Goal: Task Accomplishment & Management: Complete application form

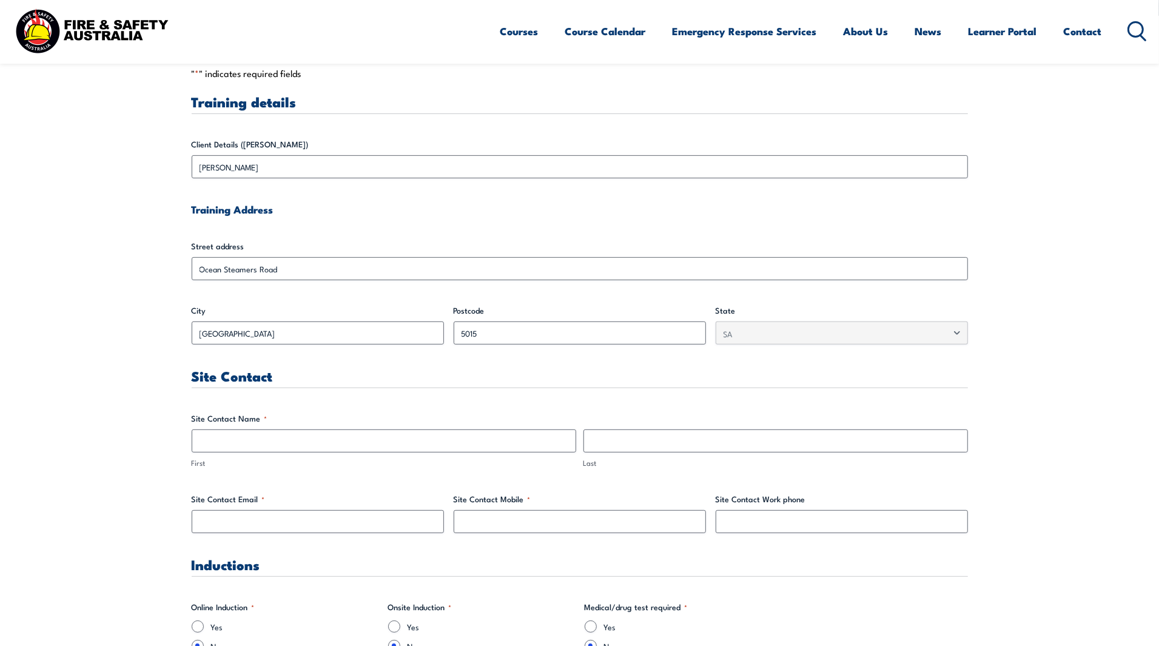
scroll to position [379, 0]
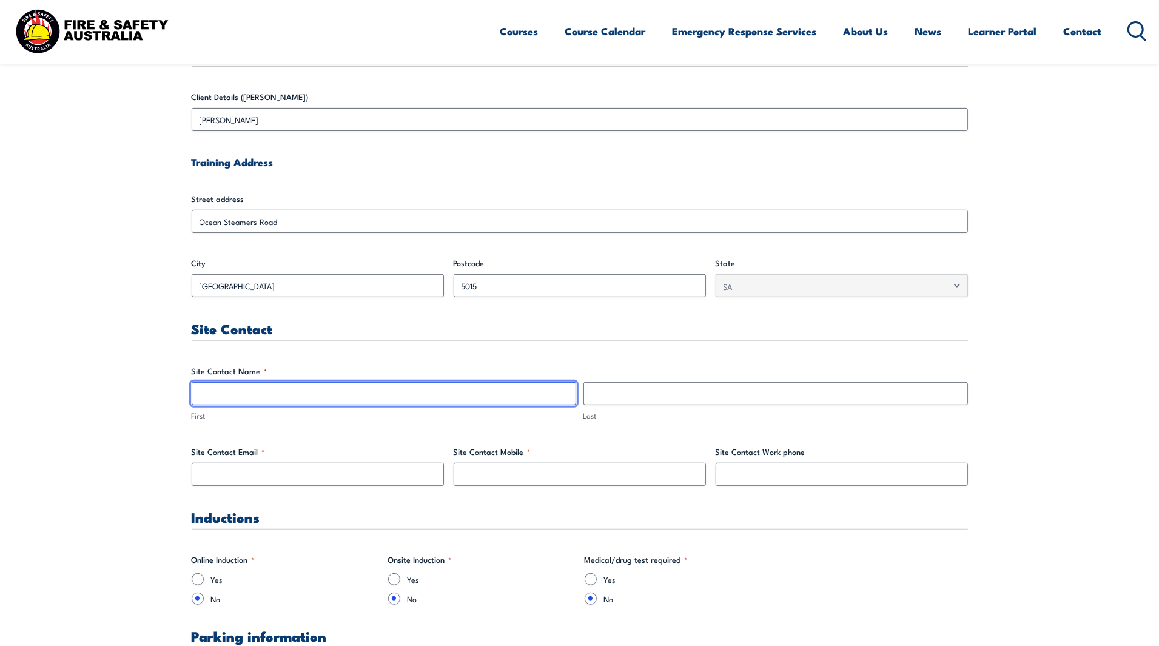
click at [273, 389] on input "First" at bounding box center [384, 393] width 384 height 23
type input "[PERSON_NAME]"
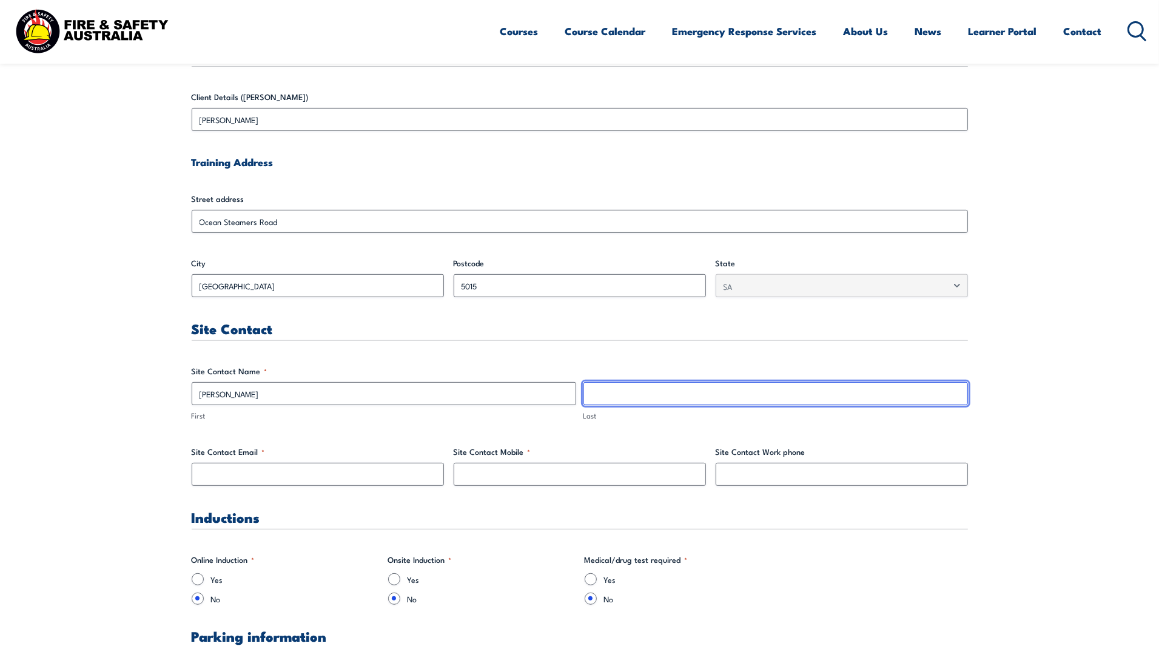
click at [640, 398] on input "Last" at bounding box center [775, 393] width 384 height 23
type input "[PERSON_NAME]"
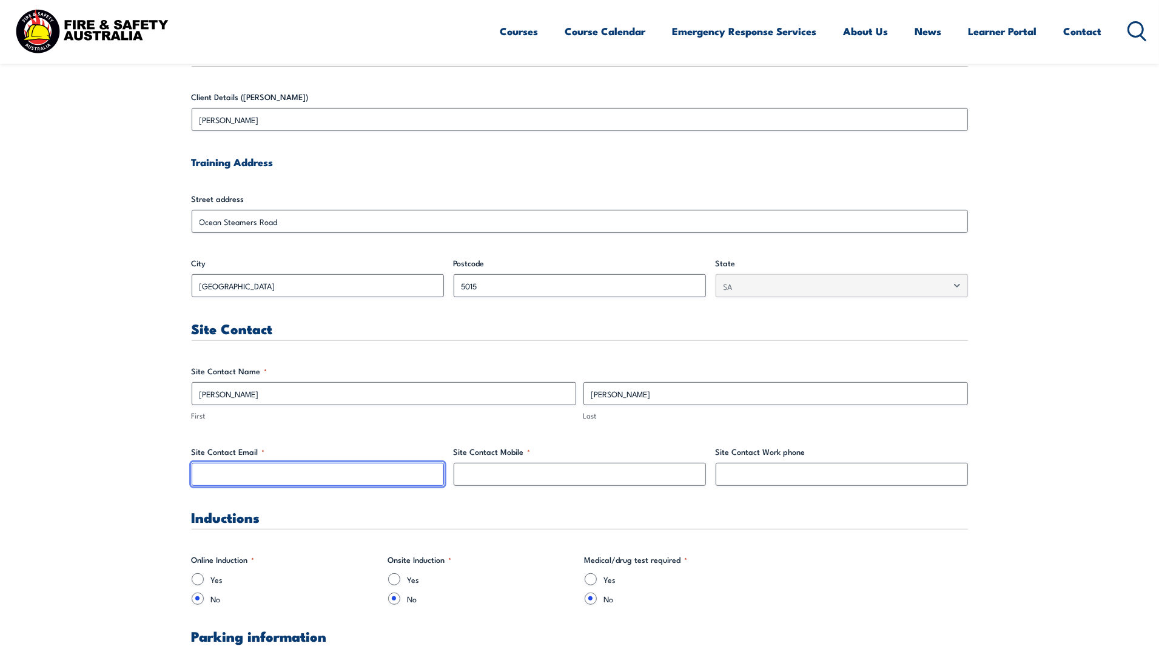
click at [328, 477] on input "Site Contact Email *" at bounding box center [318, 474] width 252 height 23
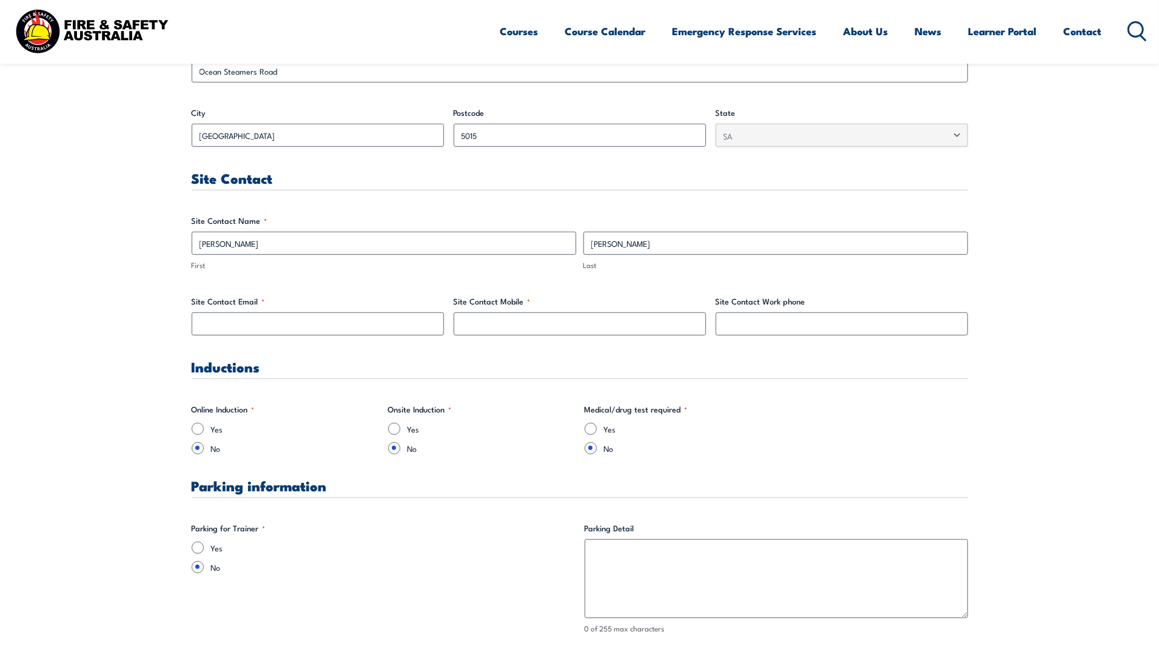
scroll to position [531, 0]
click at [195, 544] on input "Yes" at bounding box center [198, 546] width 12 height 12
radio input "true"
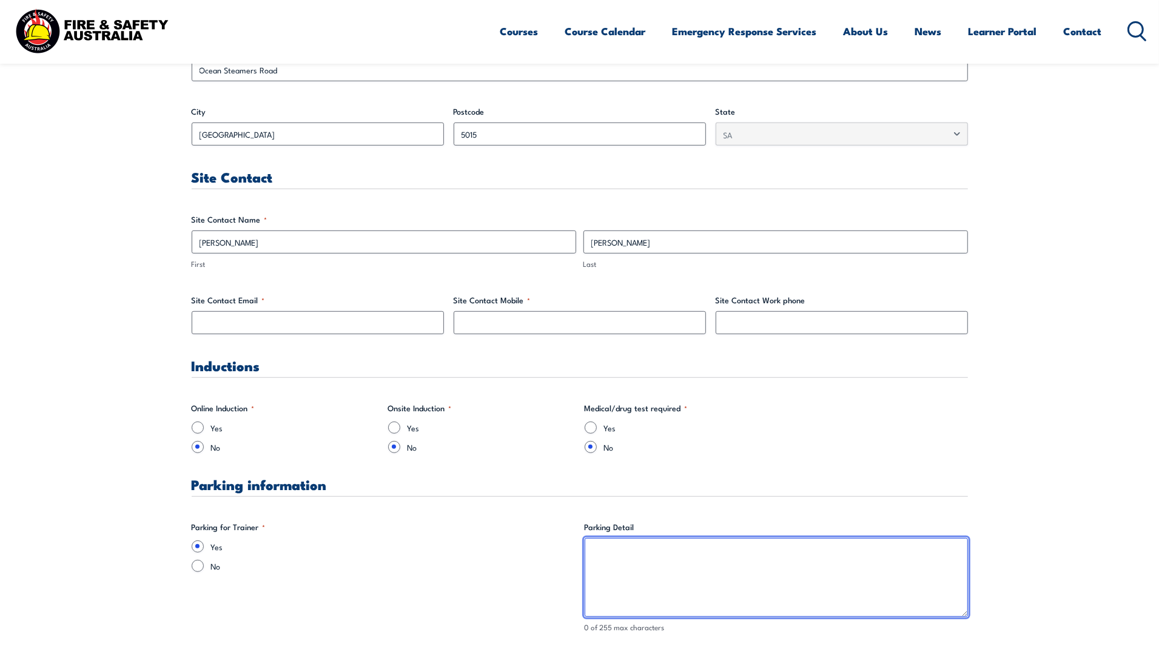
click at [674, 549] on textarea "Parking Detail" at bounding box center [775, 577] width 383 height 79
type textarea "Front of QUBE Main Office (escort will be with the trainer to confirm induction…"
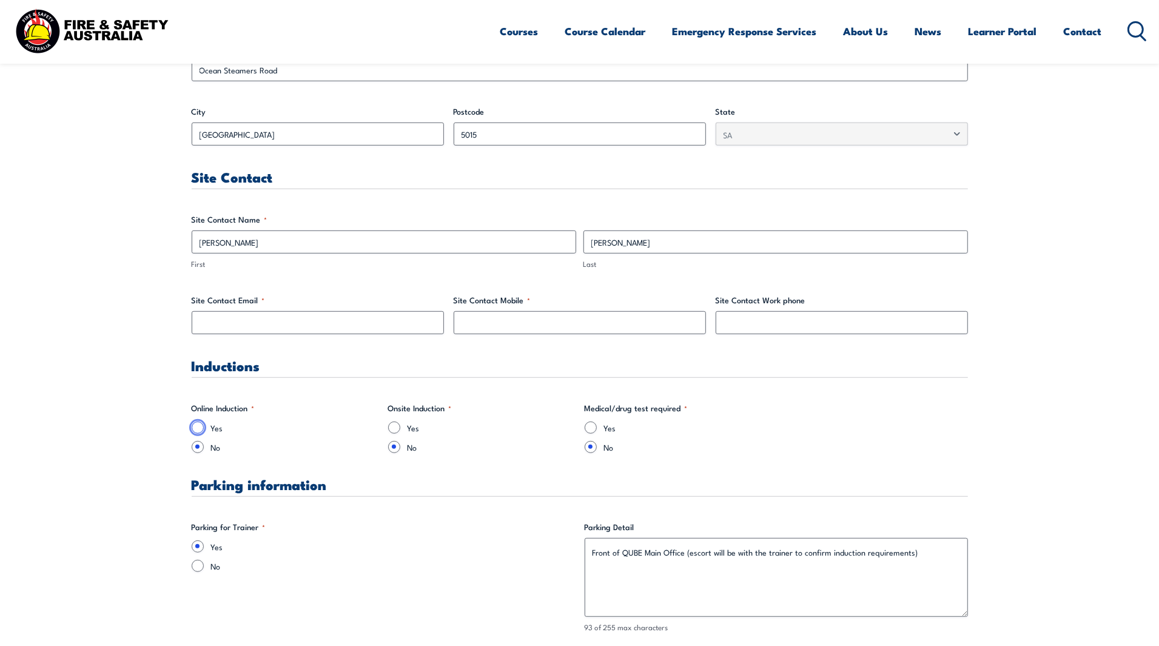
click at [199, 427] on input "Yes" at bounding box center [198, 427] width 12 height 12
radio input "true"
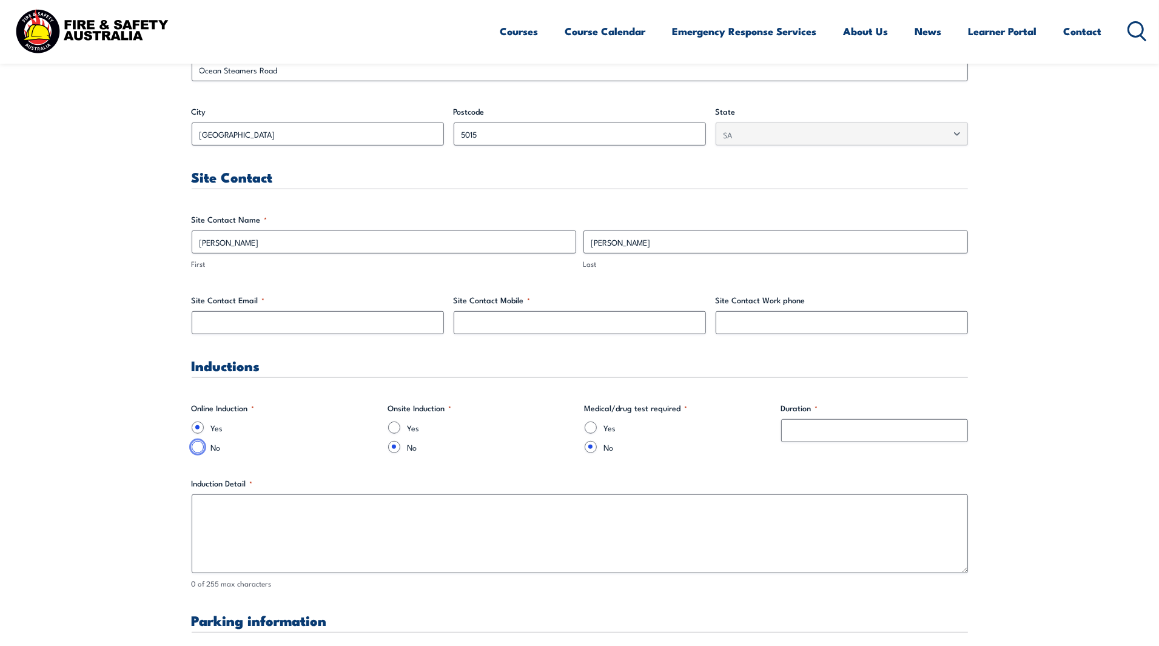
click at [198, 446] on input "No" at bounding box center [198, 447] width 12 height 12
radio input "true"
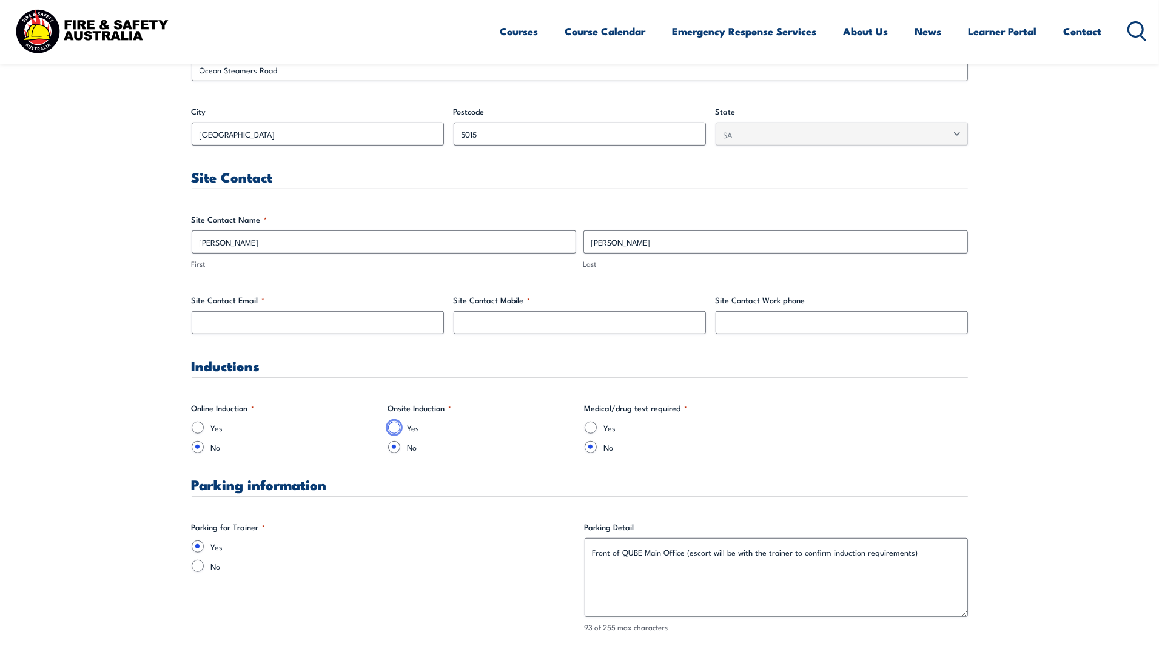
click at [393, 426] on input "Yes" at bounding box center [394, 427] width 12 height 12
radio input "true"
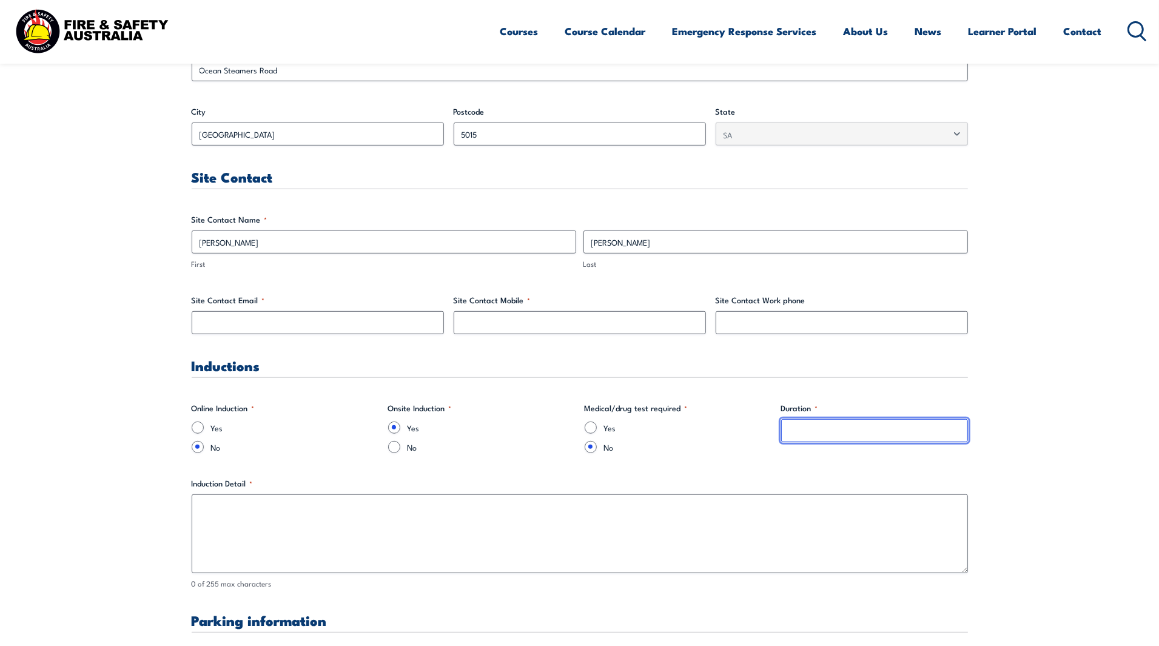
click at [862, 435] on input "Duration *" at bounding box center [874, 430] width 187 height 23
type input "15 min"
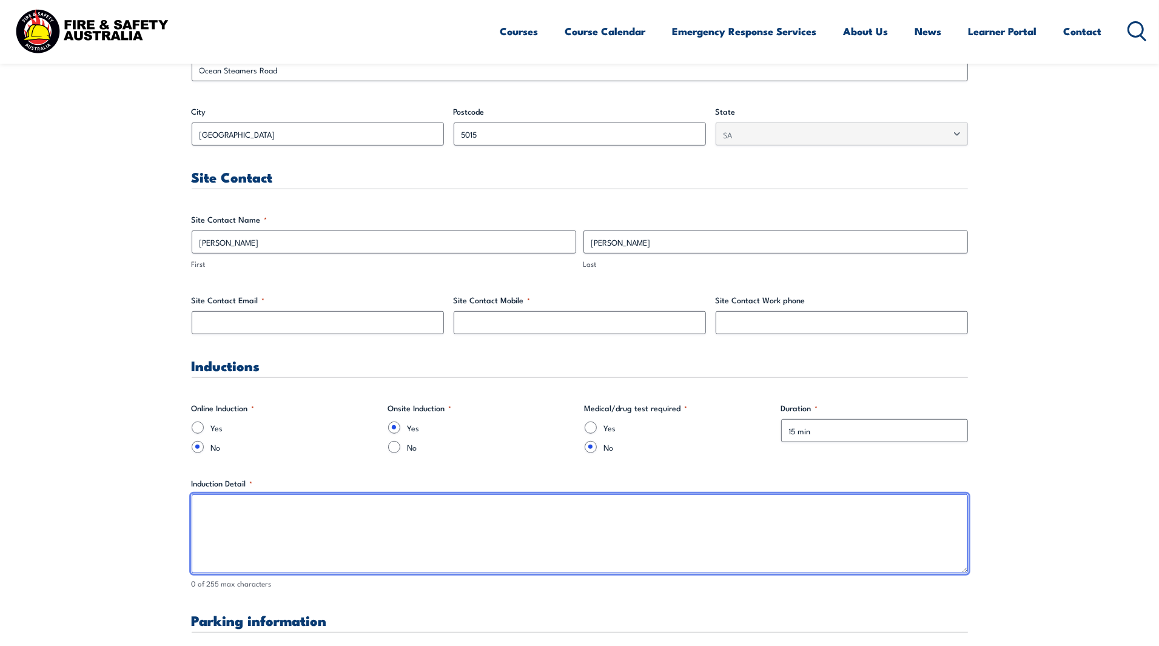
click at [297, 519] on textarea "Induction Detail *" at bounding box center [580, 533] width 776 height 79
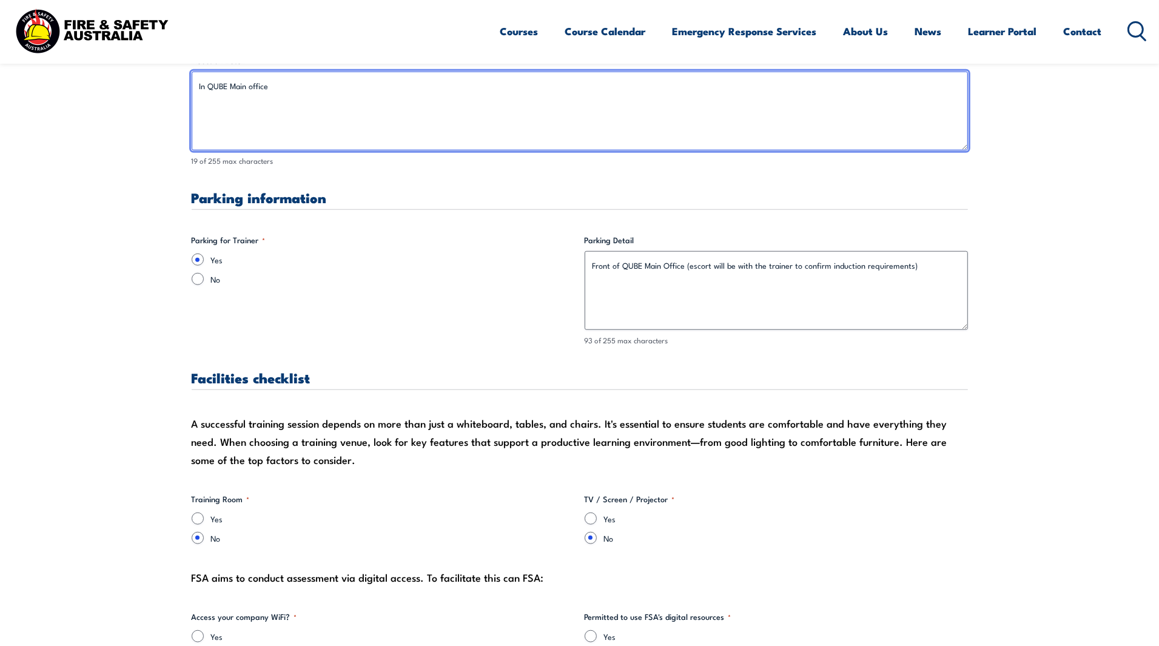
scroll to position [985, 0]
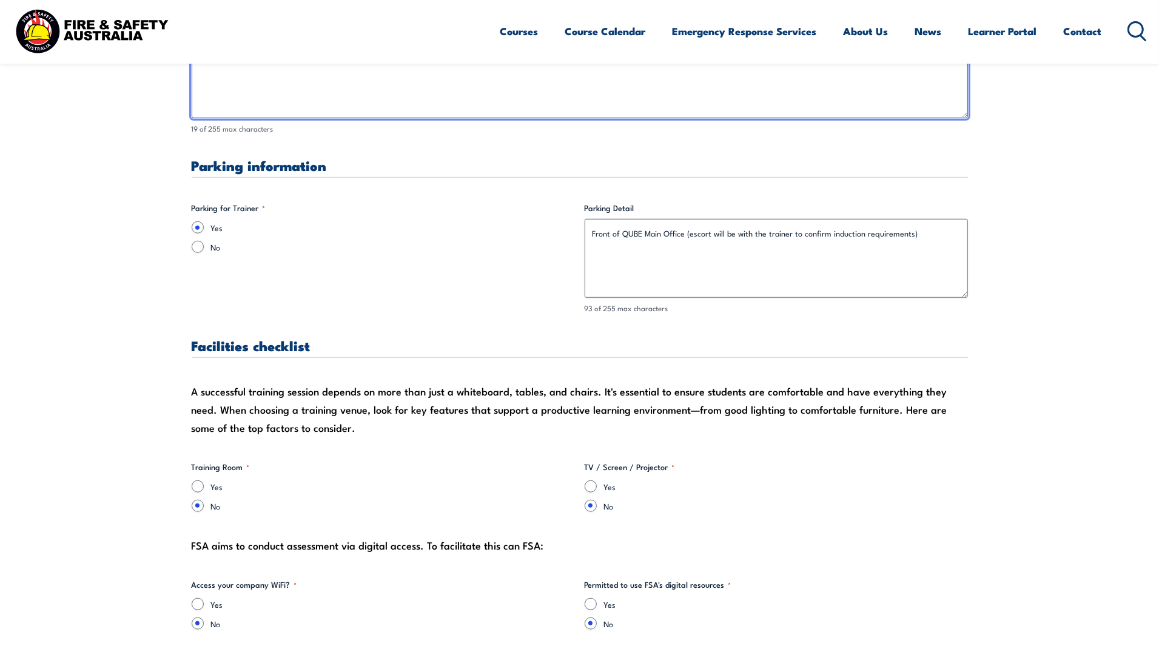
type textarea "In QUBE Main office"
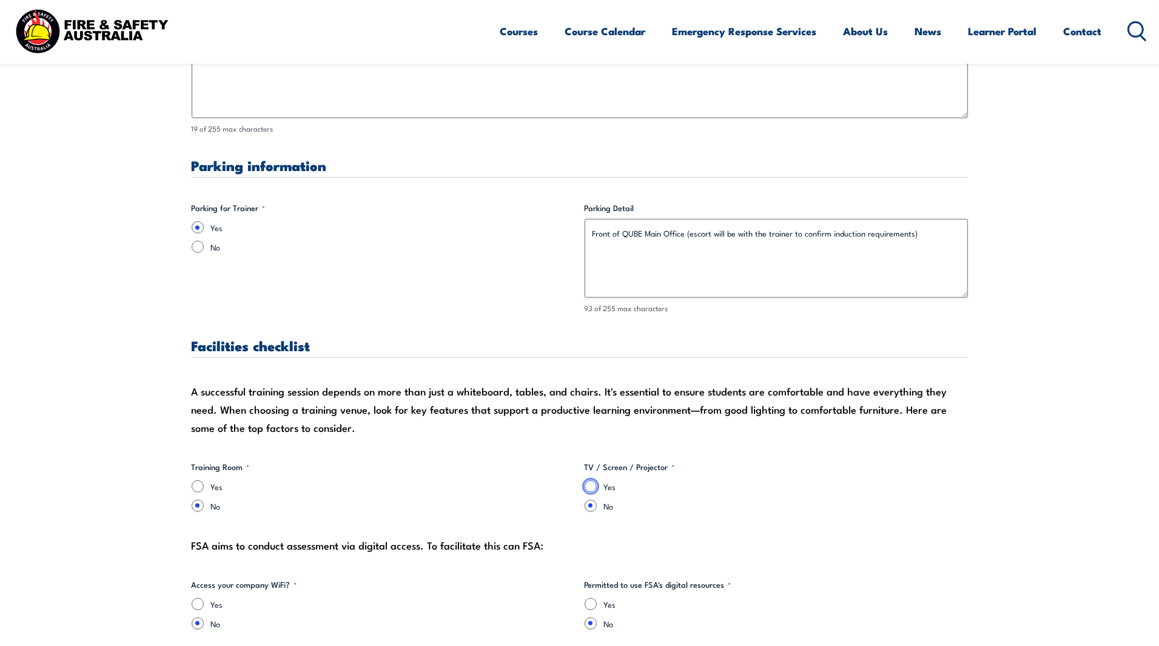
click at [588, 485] on input "Yes" at bounding box center [590, 486] width 12 height 12
radio input "true"
click at [197, 481] on input "Yes" at bounding box center [198, 486] width 12 height 12
radio input "true"
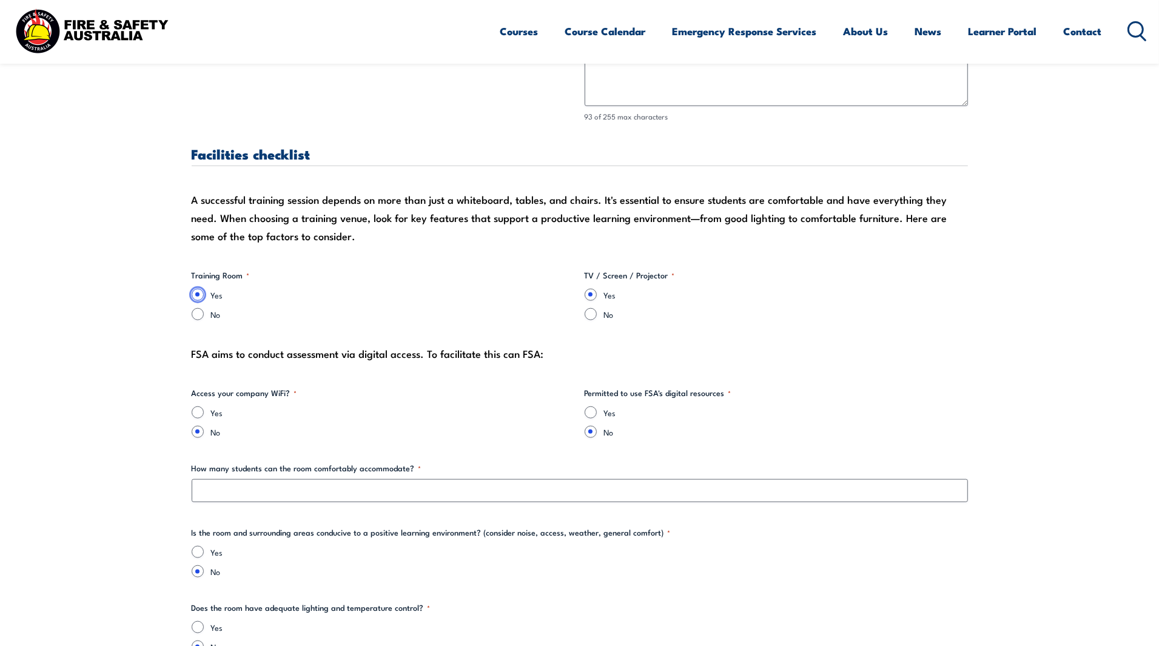
scroll to position [1213, 0]
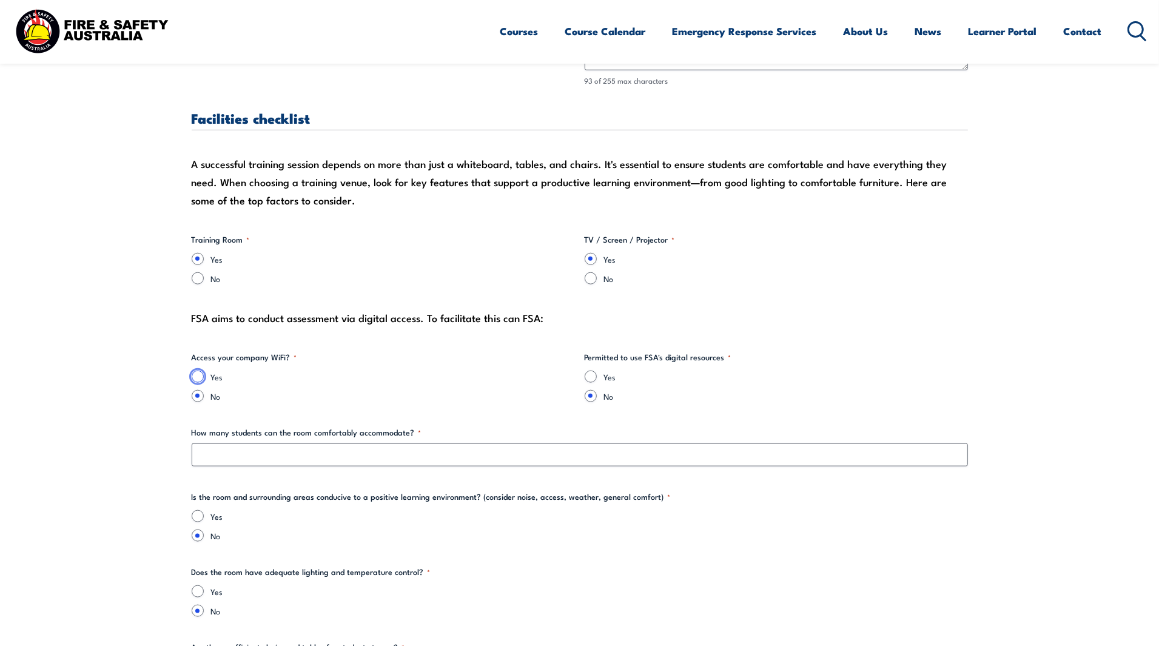
click at [197, 380] on input "Yes" at bounding box center [198, 376] width 12 height 12
radio input "true"
click at [587, 376] on input "Yes" at bounding box center [590, 376] width 12 height 12
radio input "true"
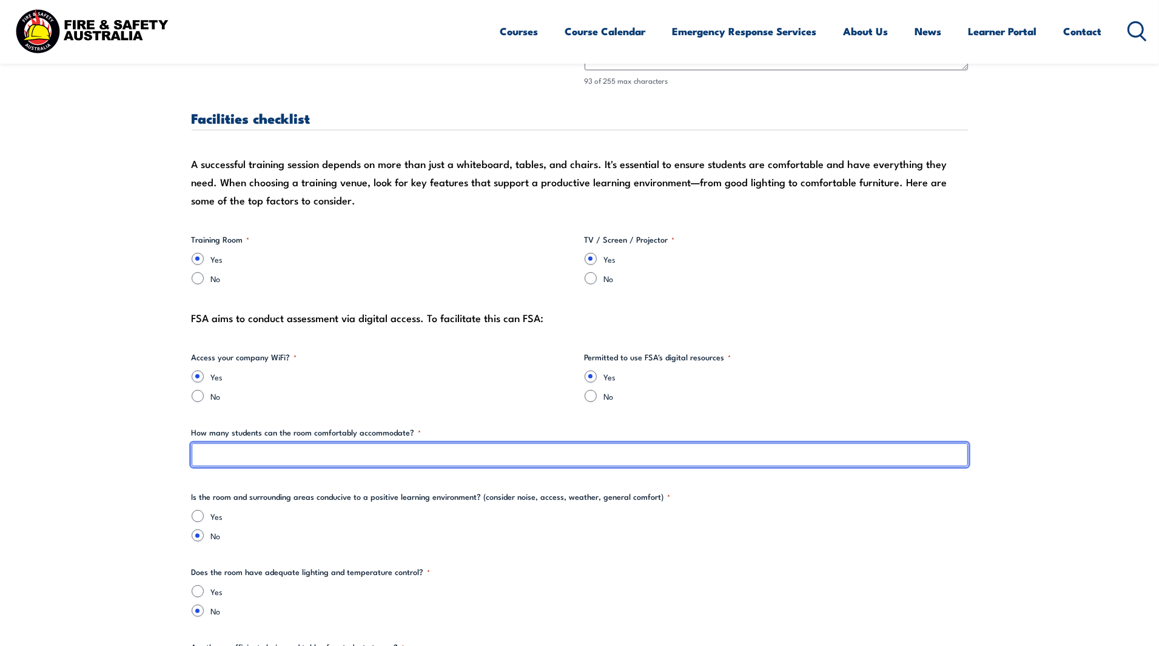
click at [312, 452] on input "How many students can the room comfortably accommodate? *" at bounding box center [580, 454] width 776 height 23
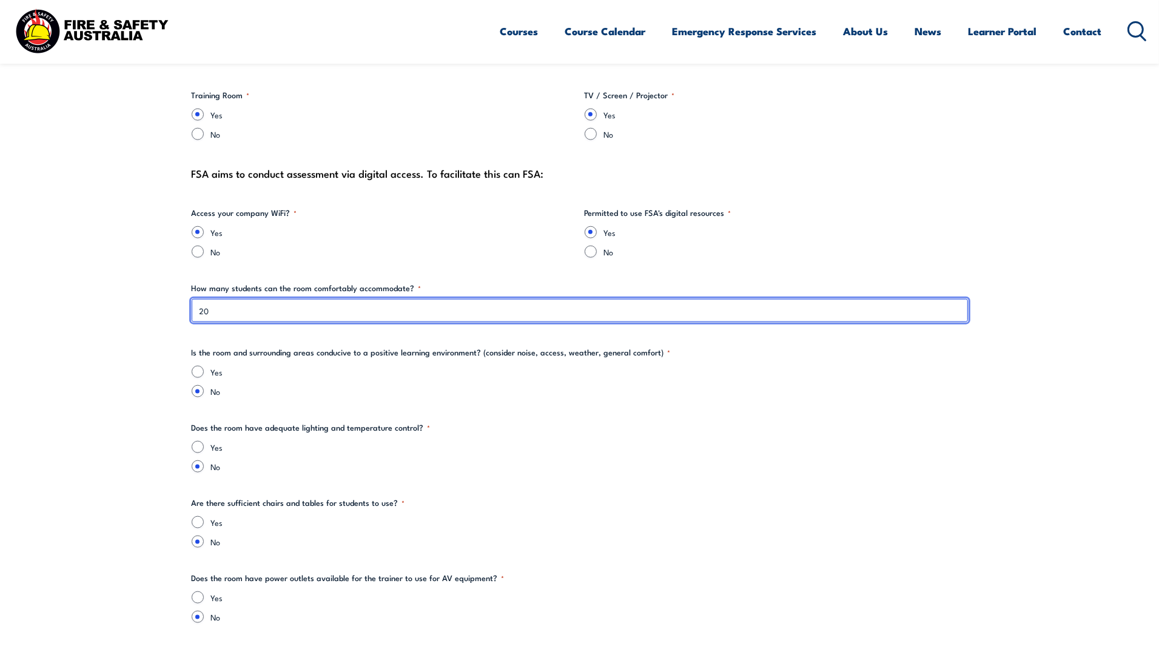
scroll to position [1364, 0]
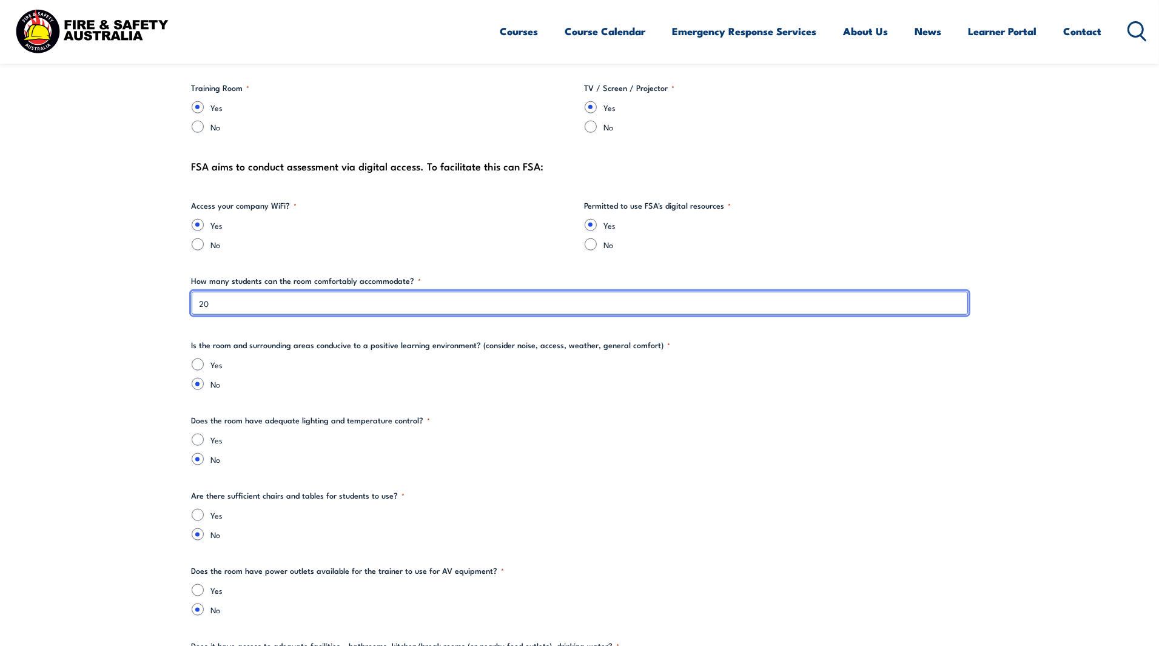
type input "20"
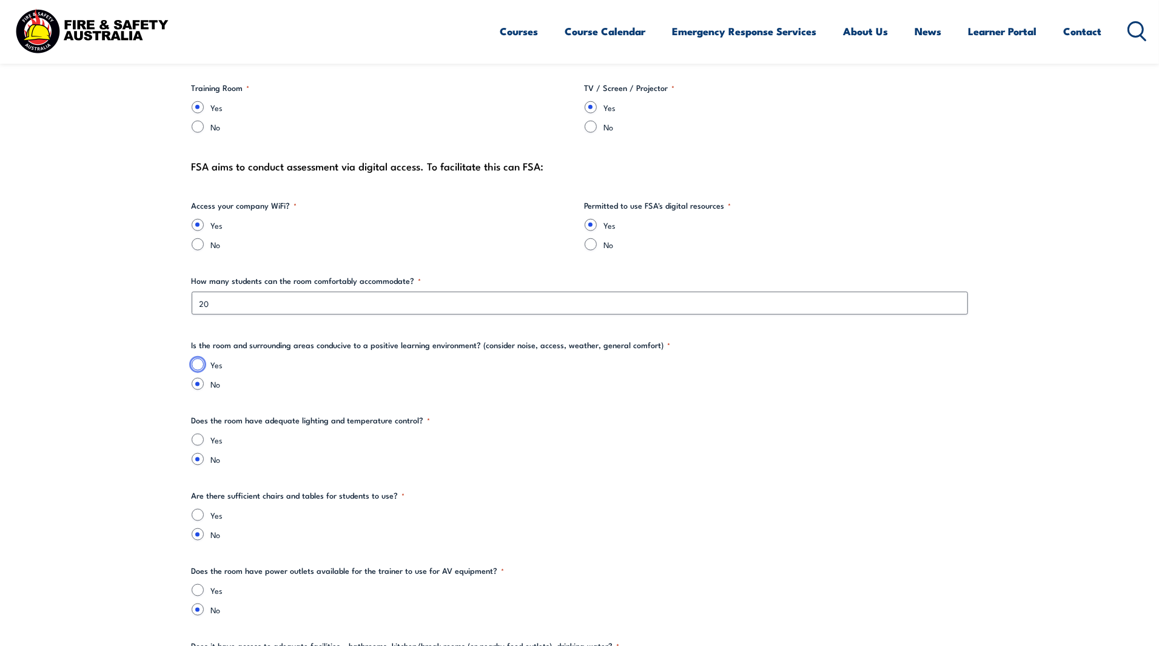
click at [199, 365] on input "Yes" at bounding box center [198, 364] width 12 height 12
radio input "true"
click at [198, 437] on input "Yes" at bounding box center [198, 439] width 12 height 12
radio input "true"
click at [197, 508] on fieldset "Are there sufficient chairs and tables for students to use? * Yes No" at bounding box center [580, 514] width 776 height 51
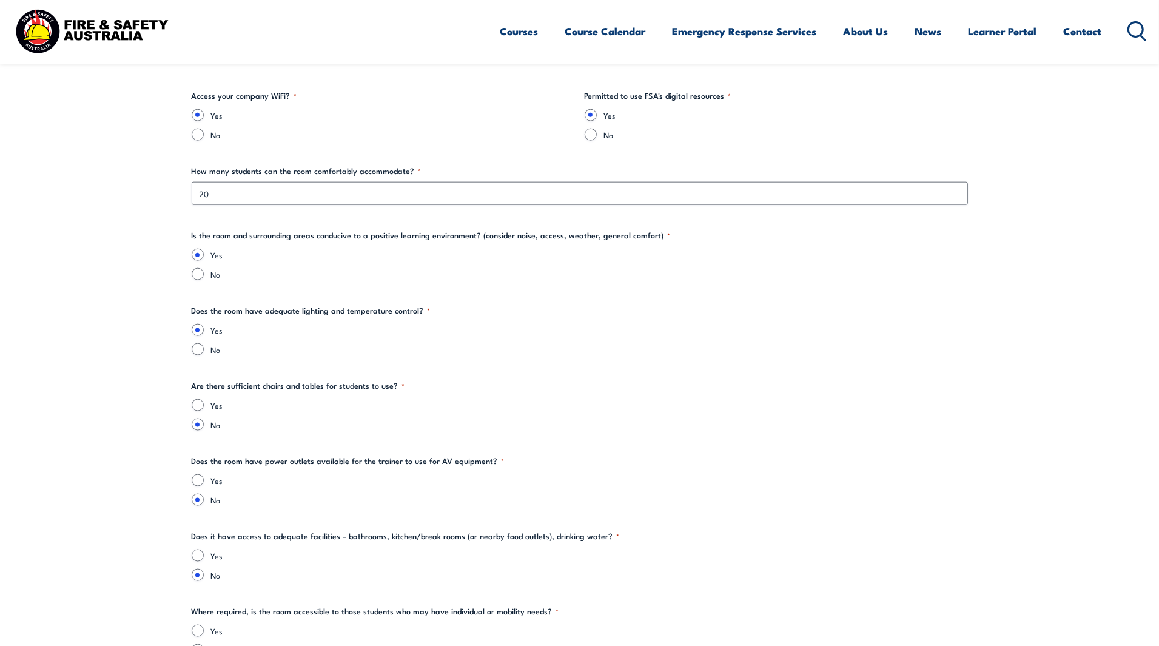
scroll to position [1516, 0]
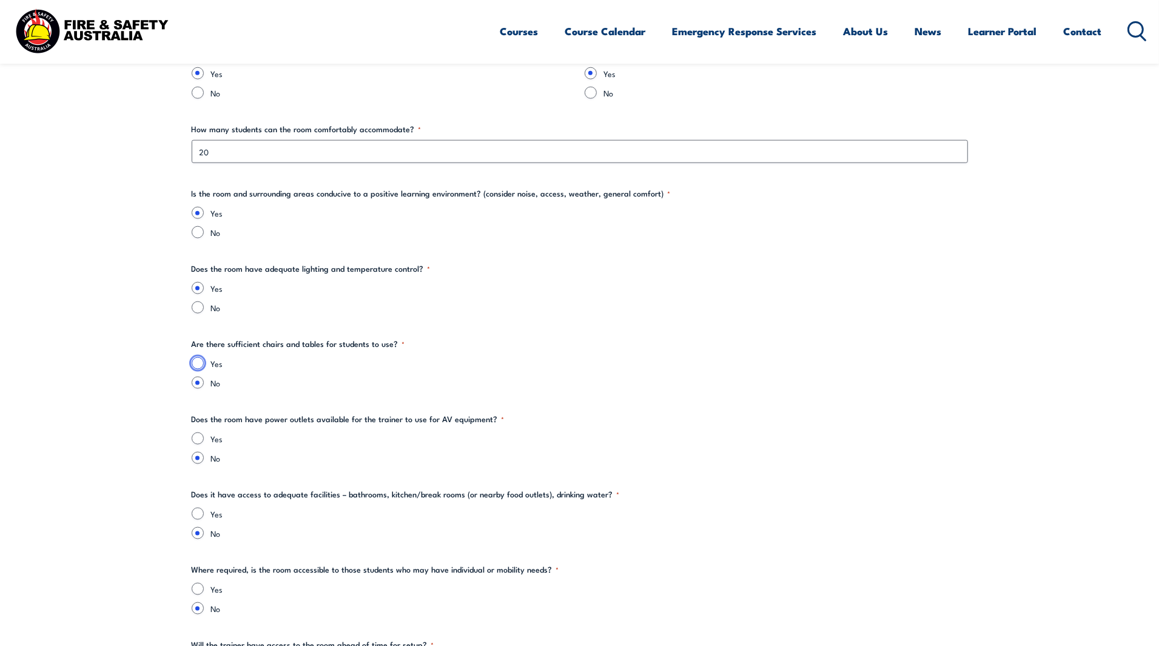
click at [198, 361] on input "Yes" at bounding box center [198, 363] width 12 height 12
radio input "true"
click at [198, 435] on input "Yes" at bounding box center [198, 438] width 12 height 12
radio input "true"
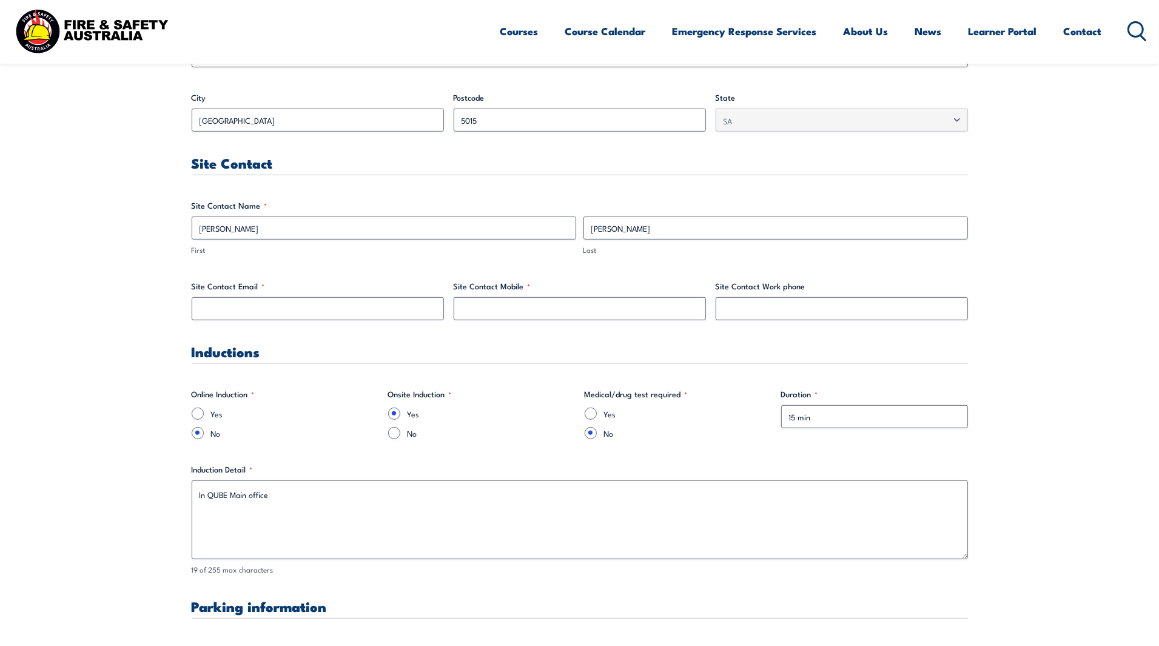
scroll to position [455, 0]
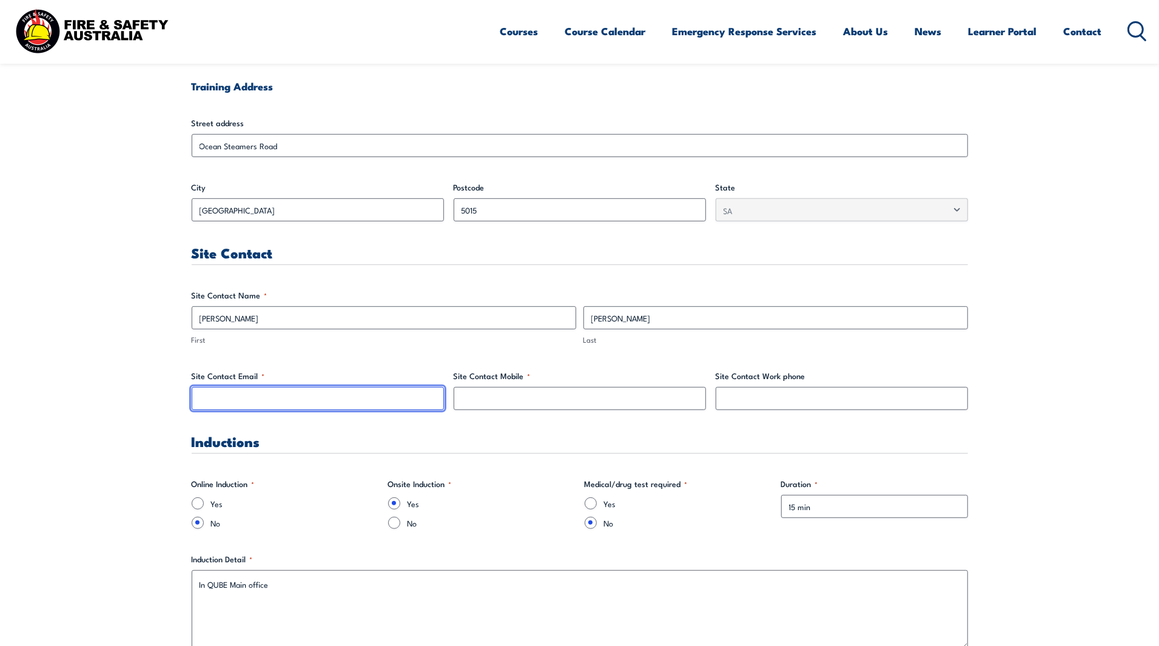
click at [377, 395] on input "Site Contact Email *" at bounding box center [318, 398] width 252 height 23
click at [281, 403] on input "Site Contact Email *" at bounding box center [318, 398] width 252 height 23
paste input "[PERSON_NAME][EMAIL_ADDRESS][PERSON_NAME][DOMAIN_NAME]"
type input "[PERSON_NAME][EMAIL_ADDRESS][PERSON_NAME][DOMAIN_NAME]"
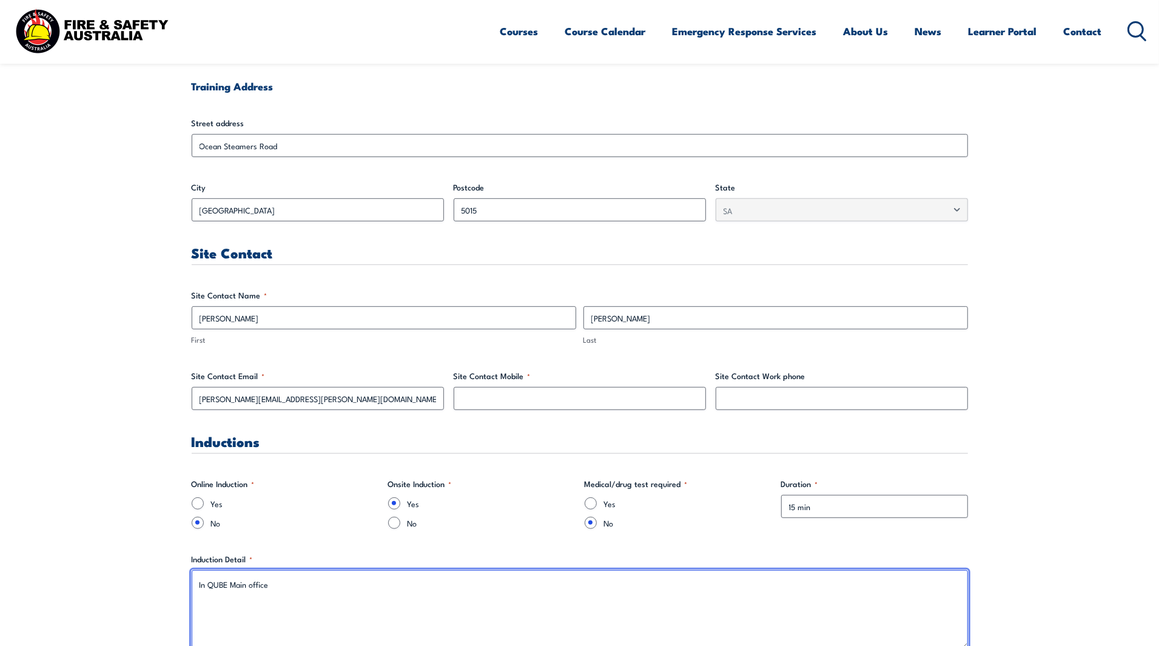
drag, startPoint x: 197, startPoint y: 585, endPoint x: 201, endPoint y: 580, distance: 6.9
click at [197, 585] on textarea "In QUBE Main office" at bounding box center [580, 609] width 776 height 79
type textarea "Visitor Induction conducted online In QUBE Main office"
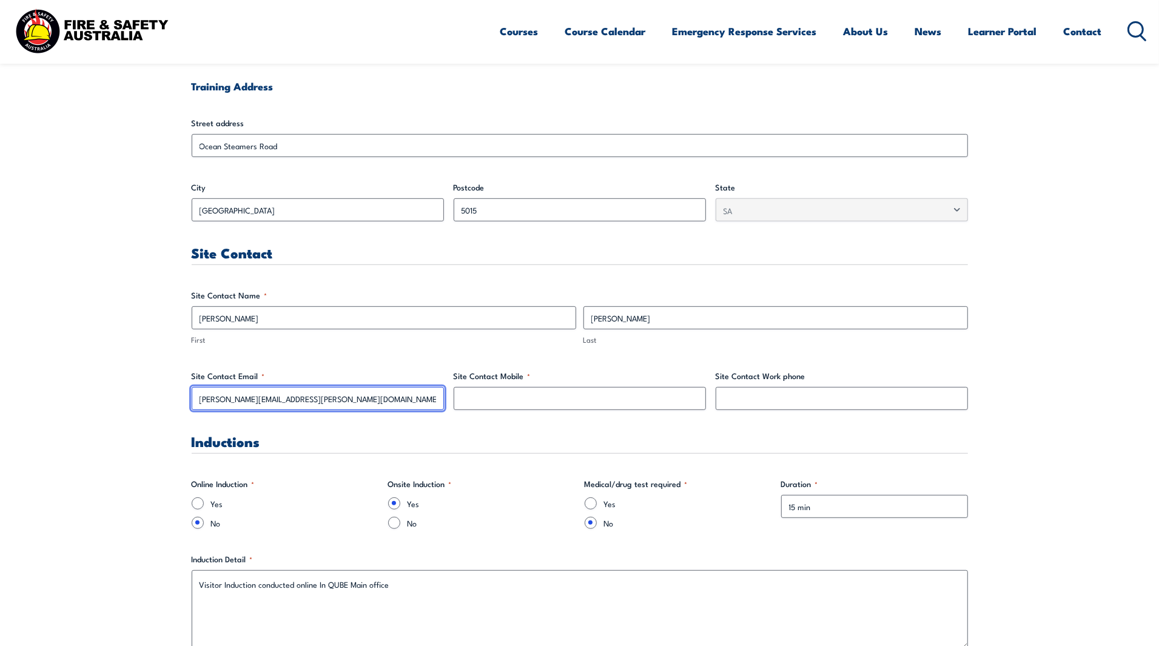
drag, startPoint x: 305, startPoint y: 398, endPoint x: 190, endPoint y: 397, distance: 115.2
paste input "Email [PERSON_NAME]"
click at [221, 397] on input "Email [PERSON_NAME][EMAIL_ADDRESS][DOMAIN_NAME]" at bounding box center [318, 398] width 252 height 23
type input "[PERSON_NAME][EMAIL_ADDRESS][DOMAIN_NAME]"
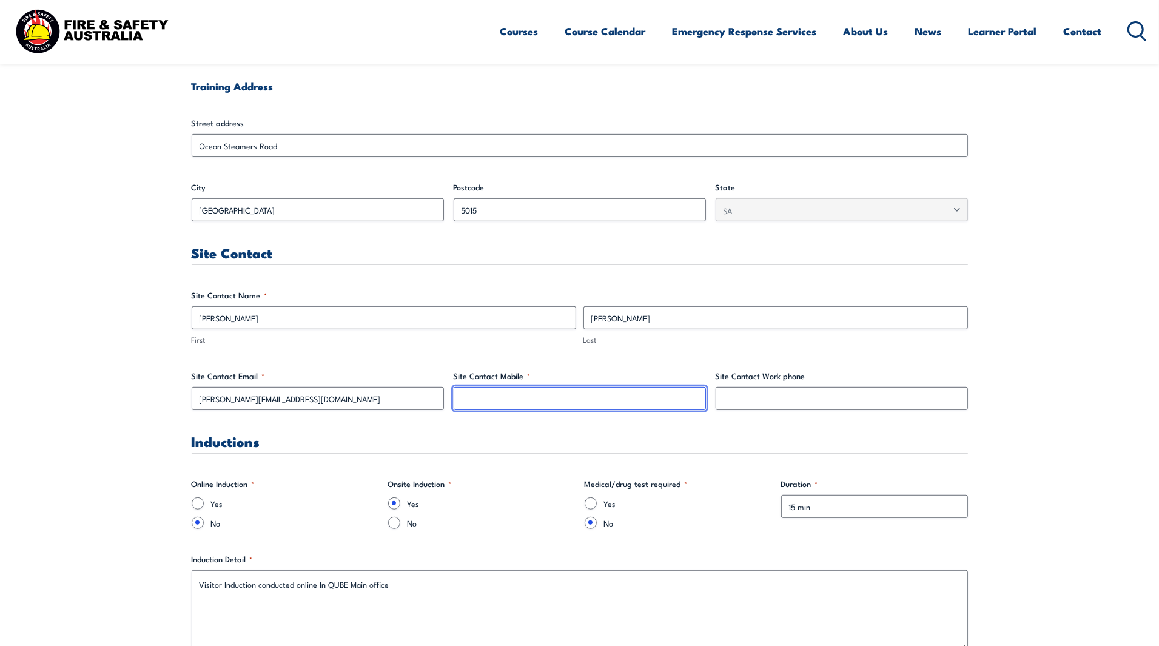
click at [541, 405] on input "Site Contact Mobile *" at bounding box center [580, 398] width 252 height 23
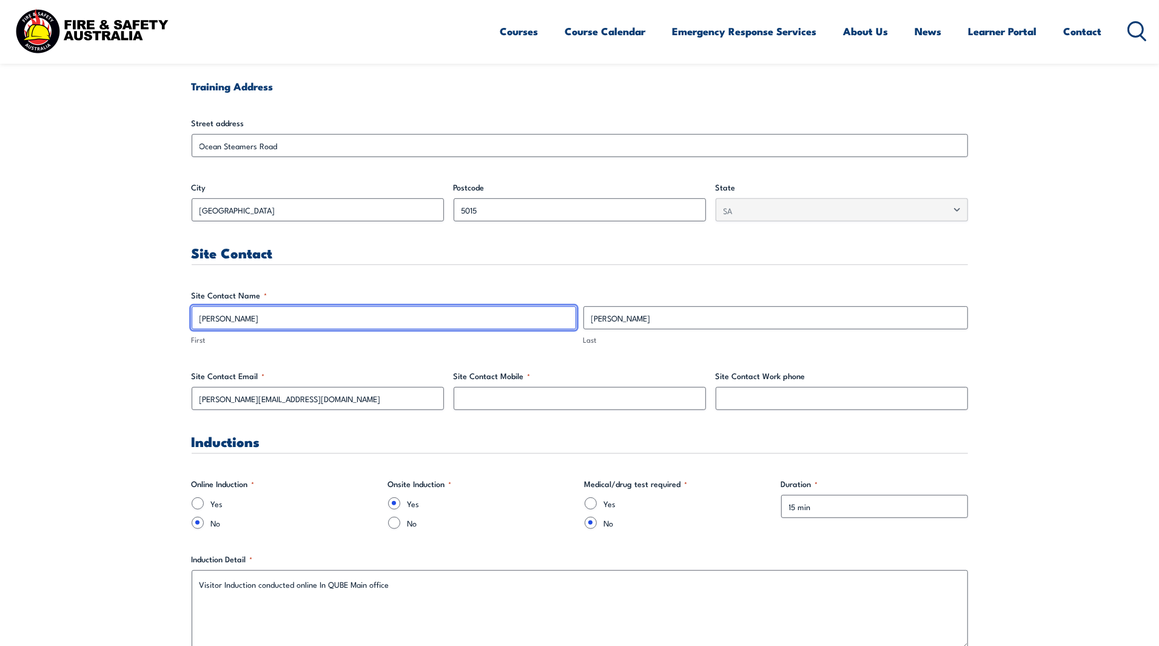
click at [360, 320] on input "[PERSON_NAME]" at bounding box center [384, 317] width 384 height 23
type input "K"
type input "STuart"
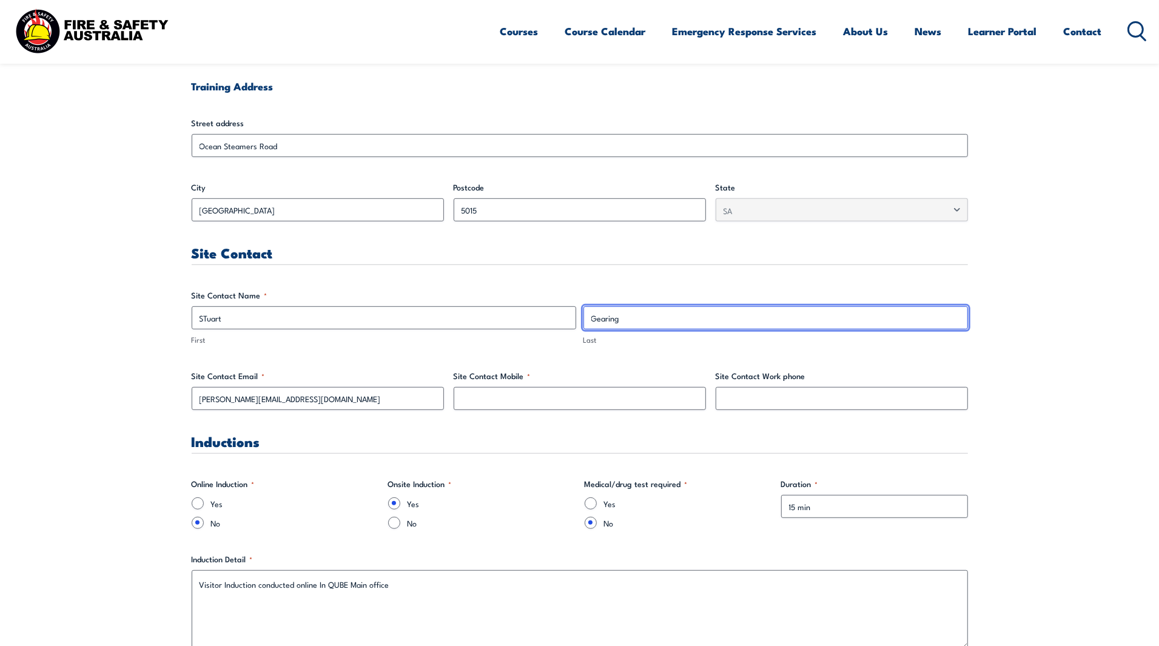
type input "Gearing"
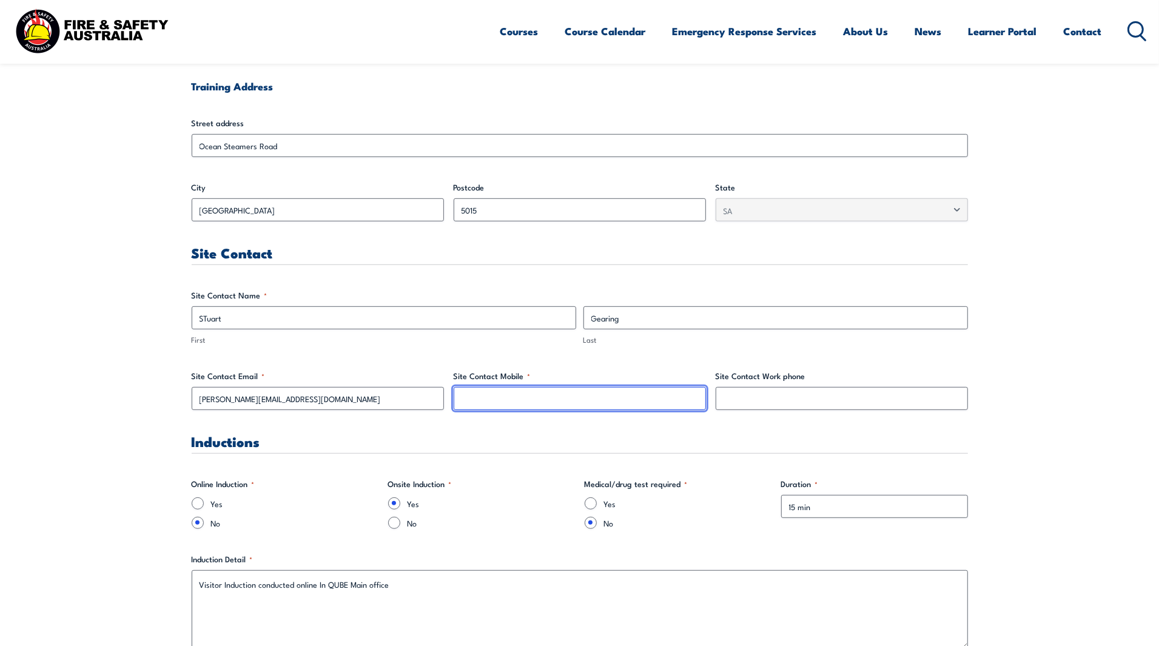
click at [502, 397] on input "Site Contact Mobile *" at bounding box center [580, 398] width 252 height 23
click at [600, 404] on input "Site Contact Mobile *" at bounding box center [580, 398] width 252 height 23
paste input "484 768 885"
click at [462, 400] on input "484 768 885" at bounding box center [580, 398] width 252 height 23
type input "0484 768 885"
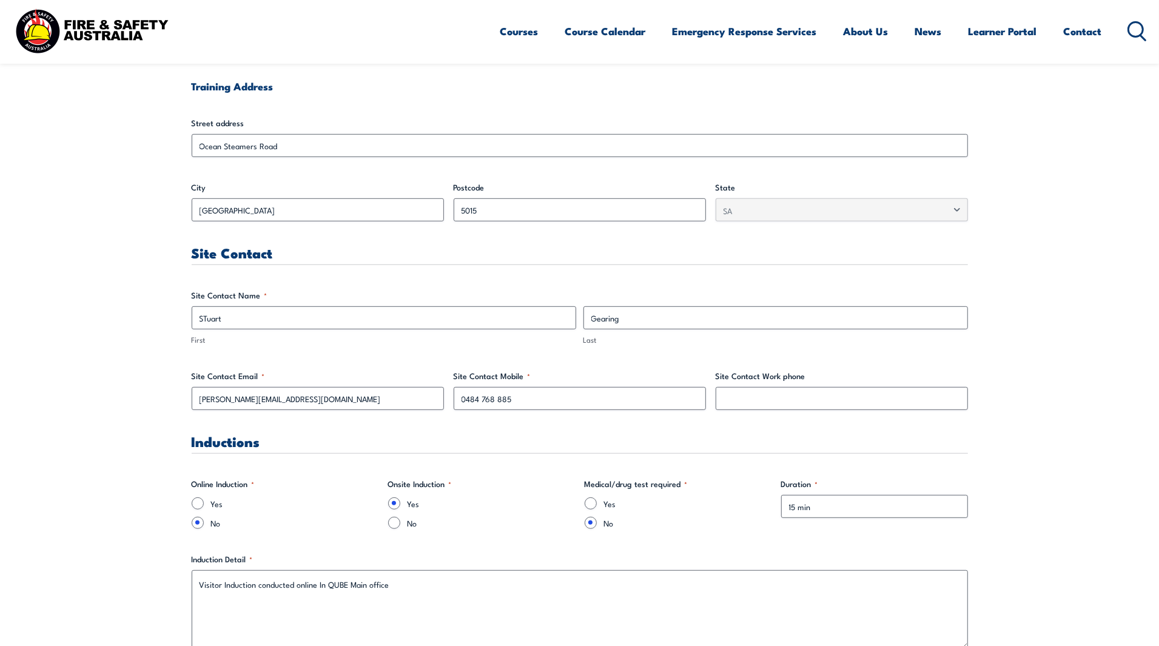
click at [720, 437] on h3 "Inductions" at bounding box center [580, 441] width 776 height 14
click at [207, 315] on input "STuart" at bounding box center [384, 317] width 384 height 23
type input "[PERSON_NAME]"
click at [847, 401] on input "Site Contact Work phone" at bounding box center [841, 398] width 252 height 23
paste input "[PHONE_NUMBER]"
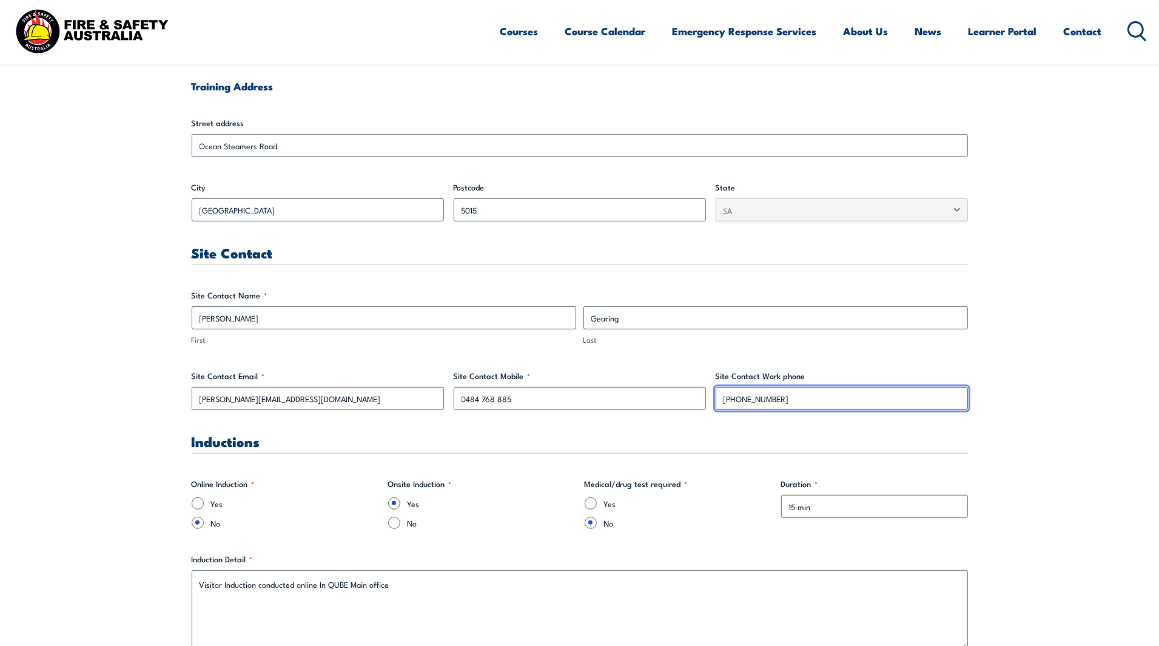
click at [726, 400] on input "[PHONE_NUMBER]" at bounding box center [841, 398] width 252 height 23
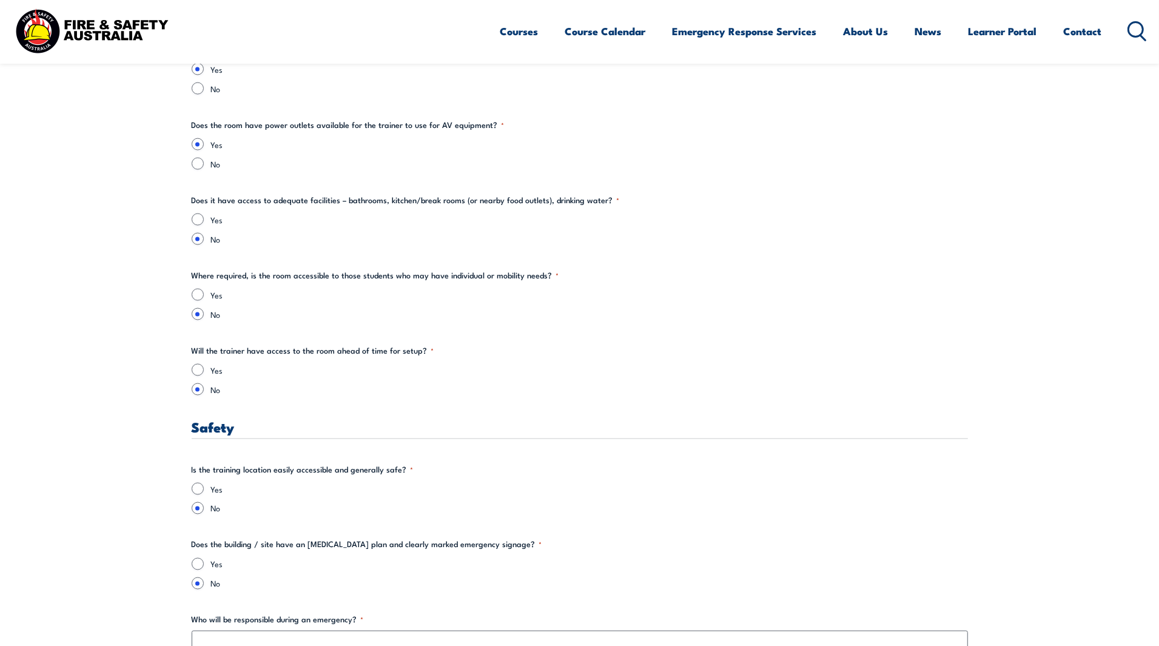
scroll to position [1819, 0]
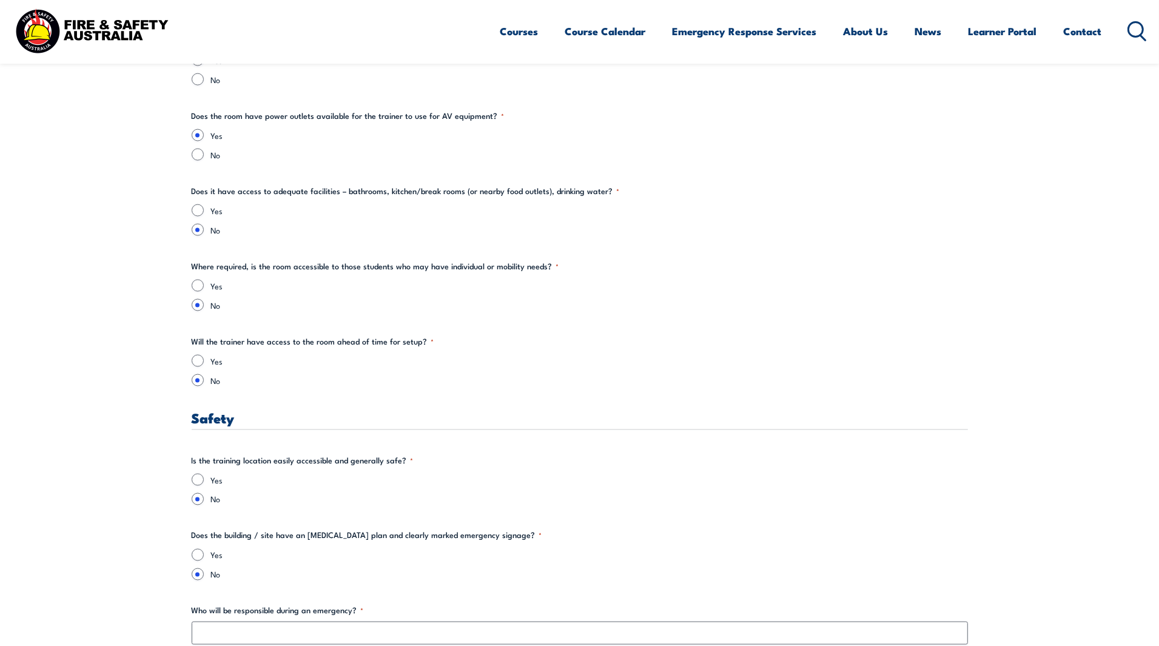
type input "[PHONE_NUMBER]"
click at [197, 208] on input "Yes" at bounding box center [198, 210] width 12 height 12
radio input "true"
click at [198, 285] on input "Yes" at bounding box center [198, 286] width 12 height 12
radio input "true"
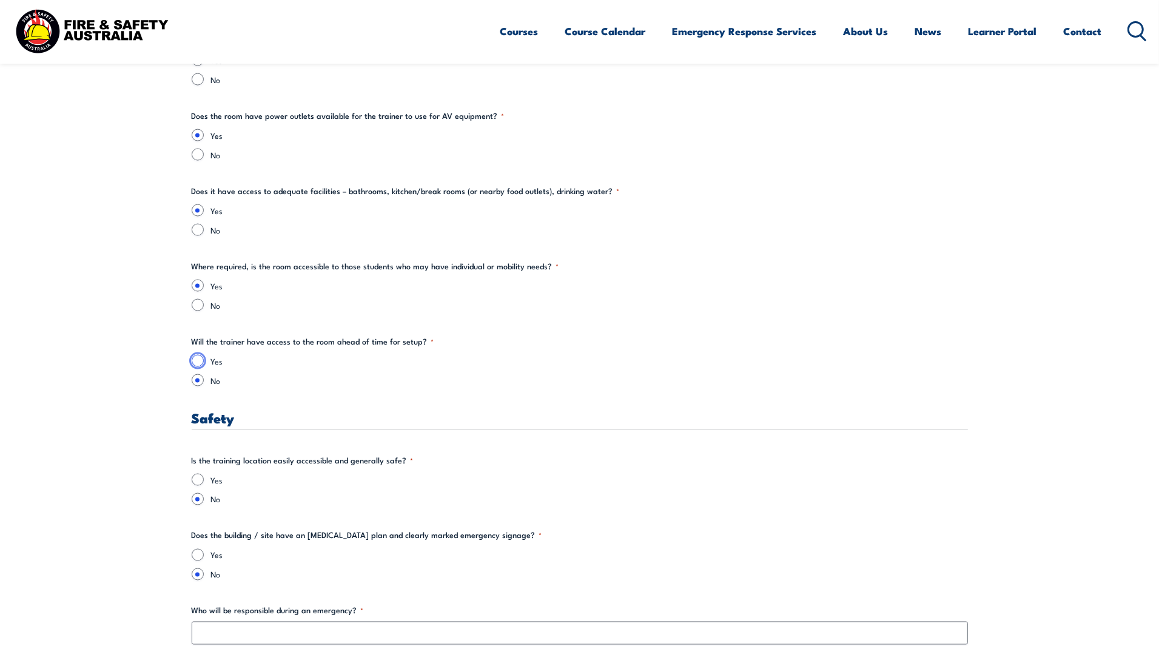
click at [199, 361] on input "Yes" at bounding box center [198, 361] width 12 height 12
radio input "true"
click at [200, 478] on input "Yes" at bounding box center [198, 480] width 12 height 12
radio input "true"
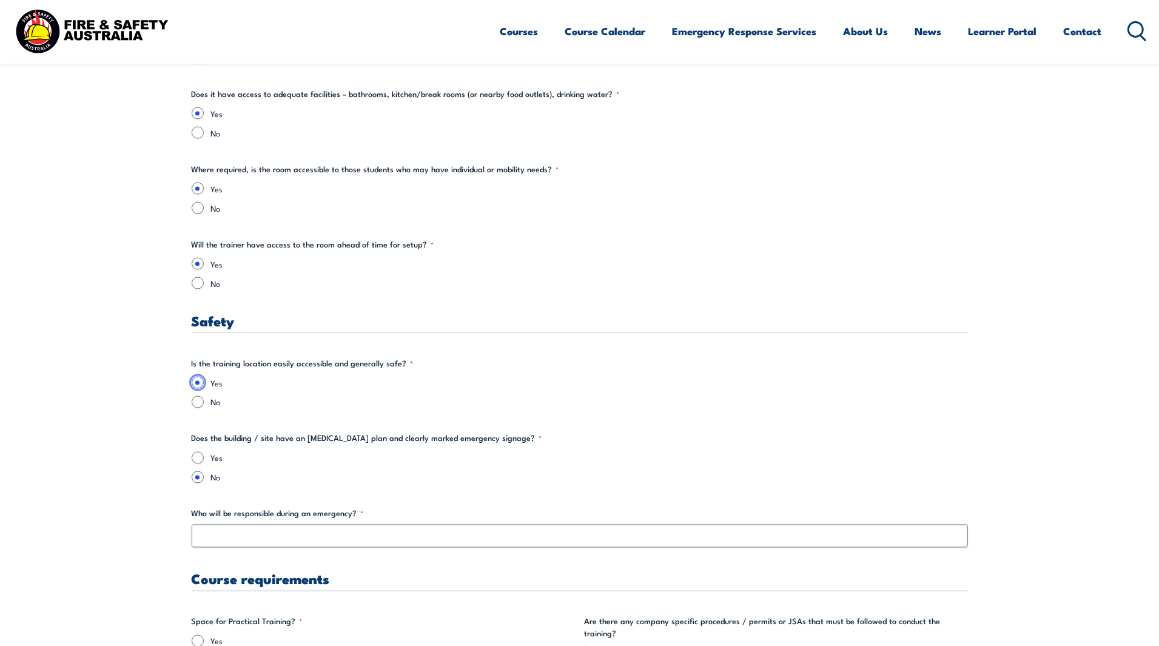
scroll to position [1970, 0]
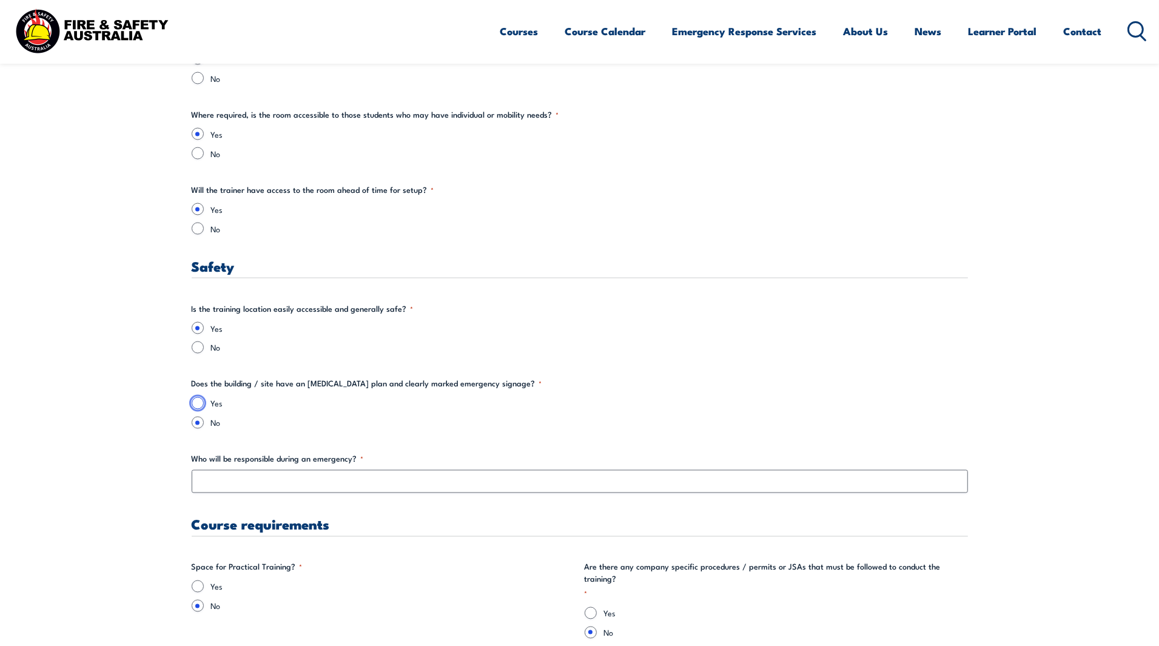
click at [194, 407] on input "Yes" at bounding box center [198, 403] width 12 height 12
radio input "true"
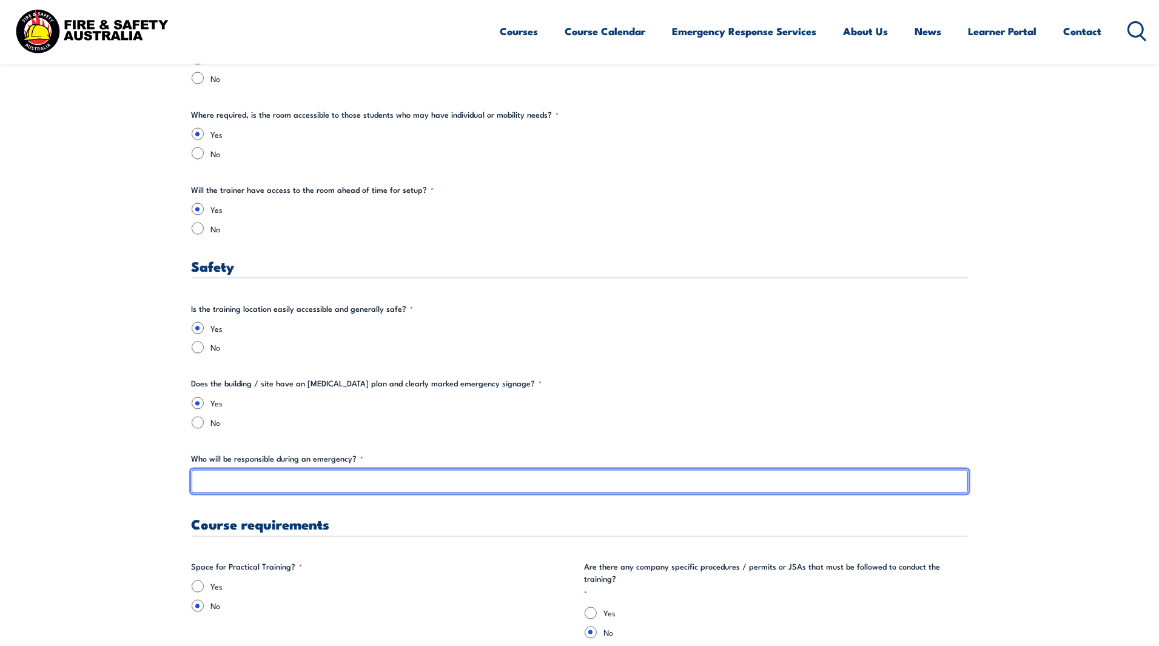
click at [308, 481] on input "Who will be responsible during an emergency? *" at bounding box center [580, 481] width 776 height 23
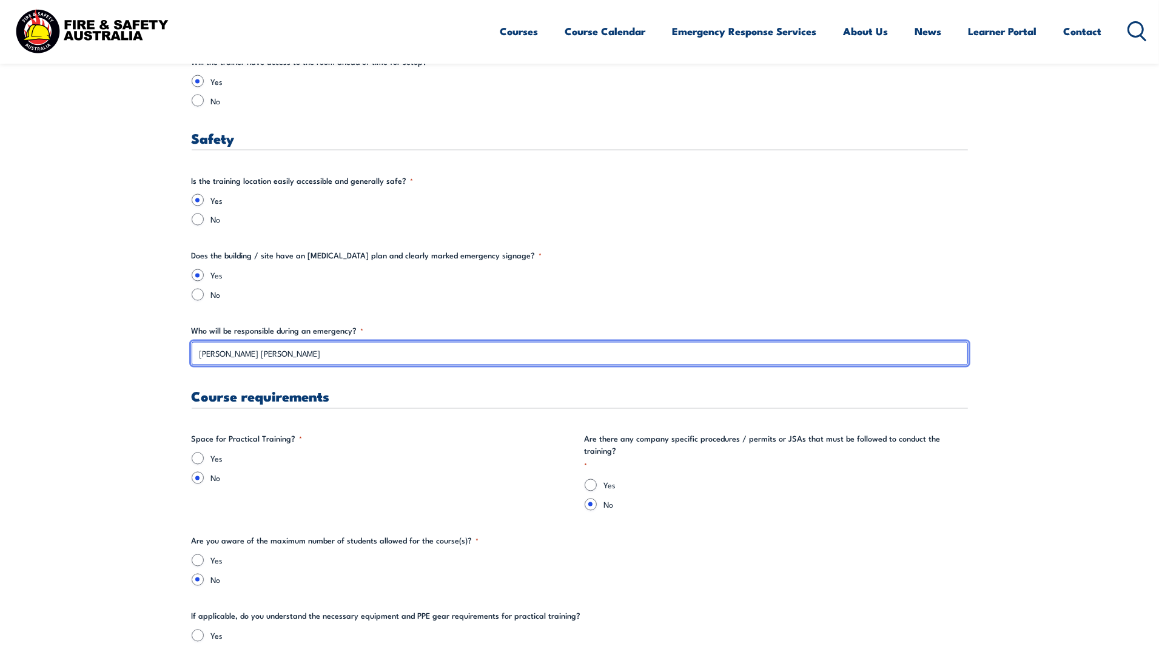
scroll to position [2122, 0]
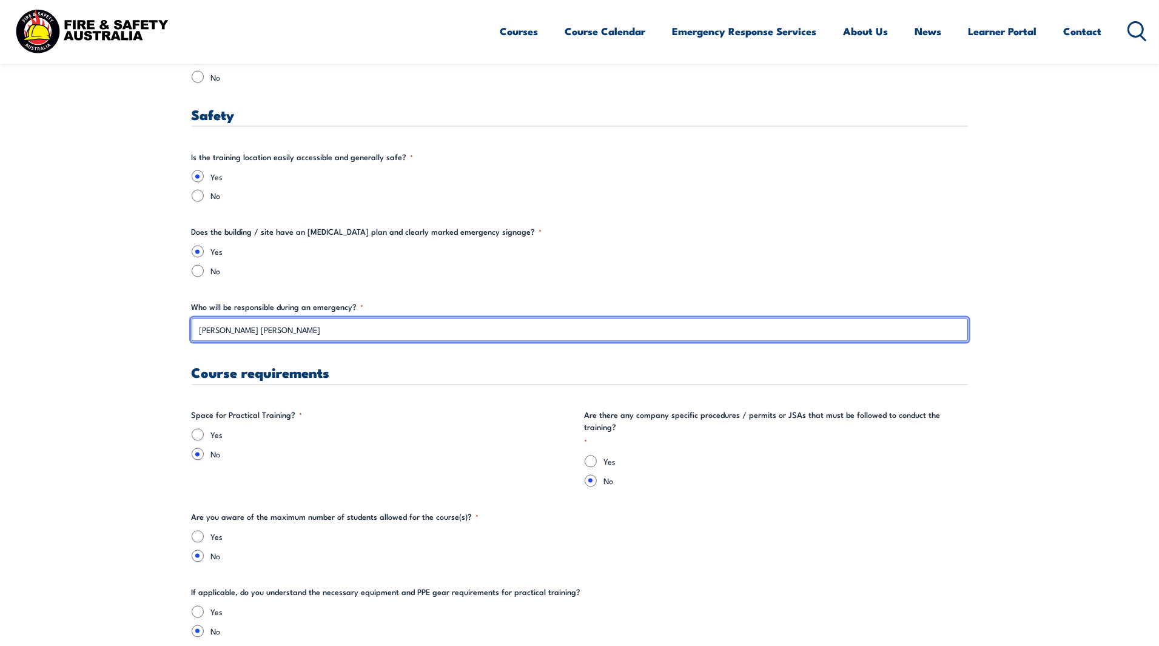
type input "[PERSON_NAME] [PERSON_NAME]"
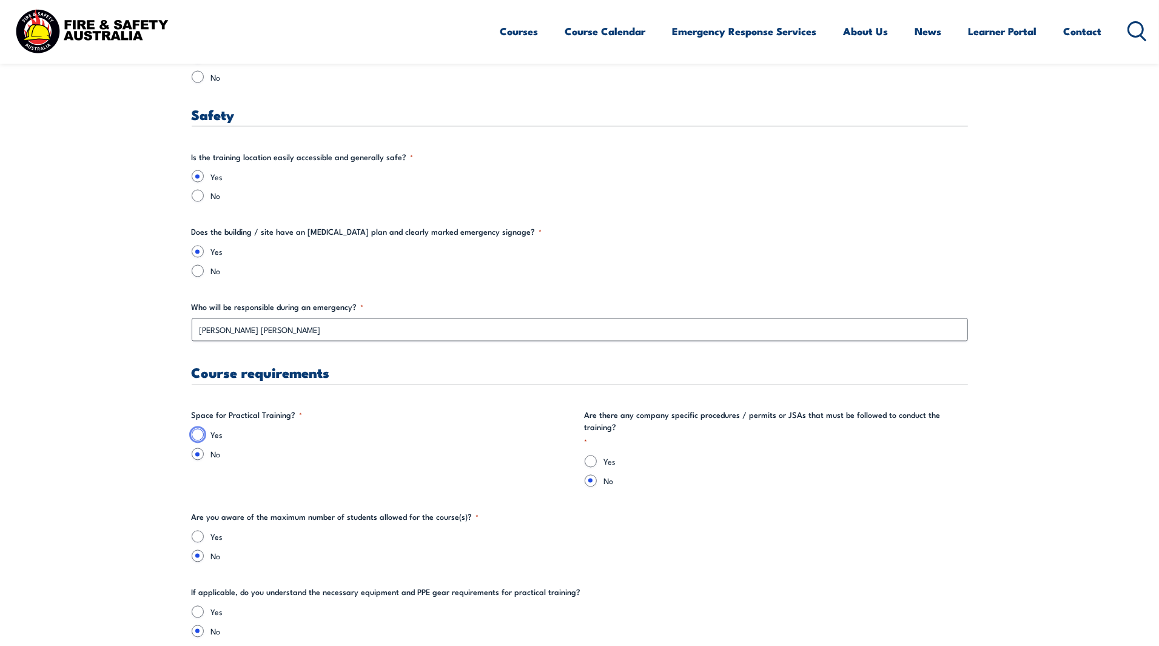
click at [192, 433] on input "Yes" at bounding box center [198, 435] width 12 height 12
radio input "true"
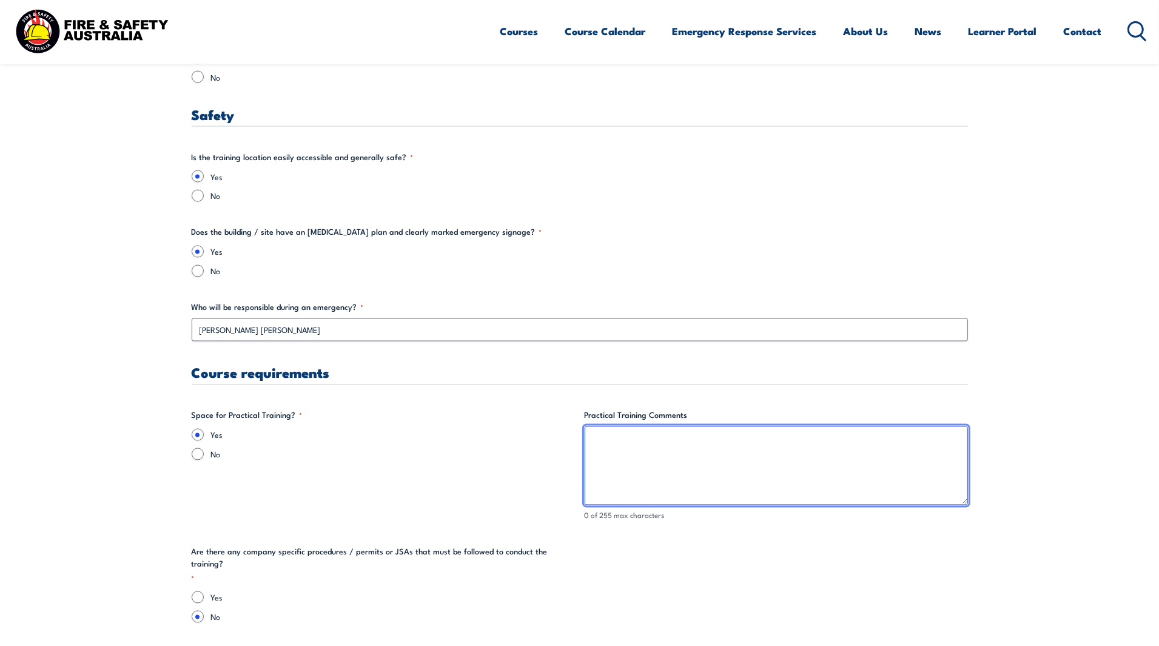
click at [734, 437] on textarea "Practical Training Comments" at bounding box center [775, 465] width 383 height 79
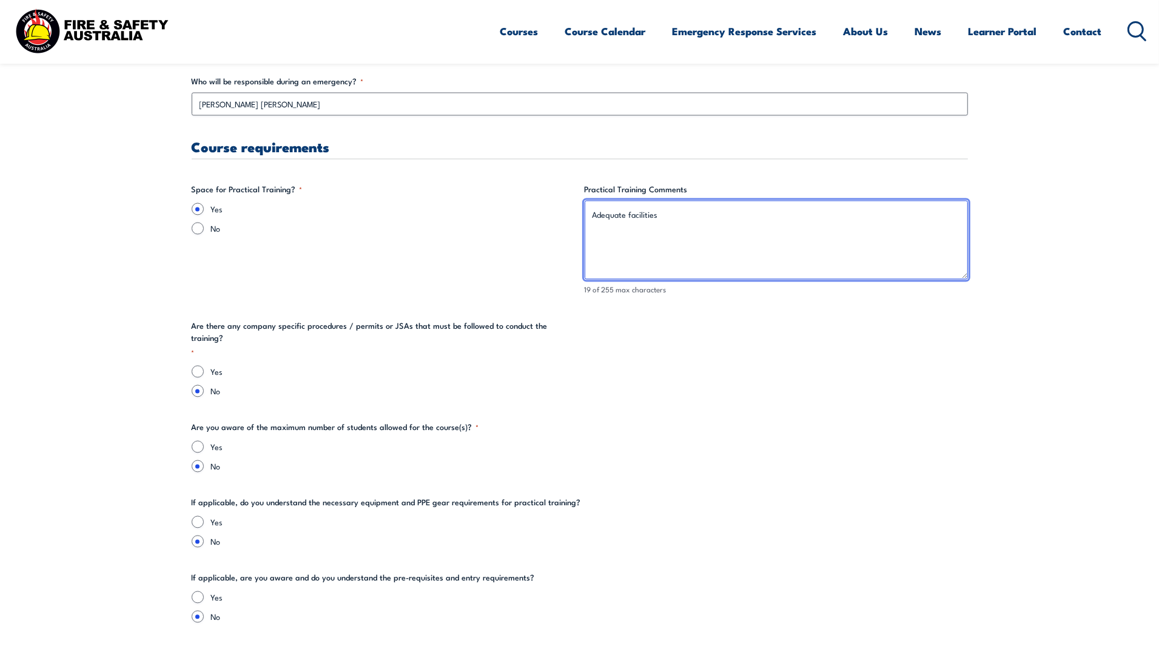
scroll to position [2349, 0]
type textarea "Adequate facilities"
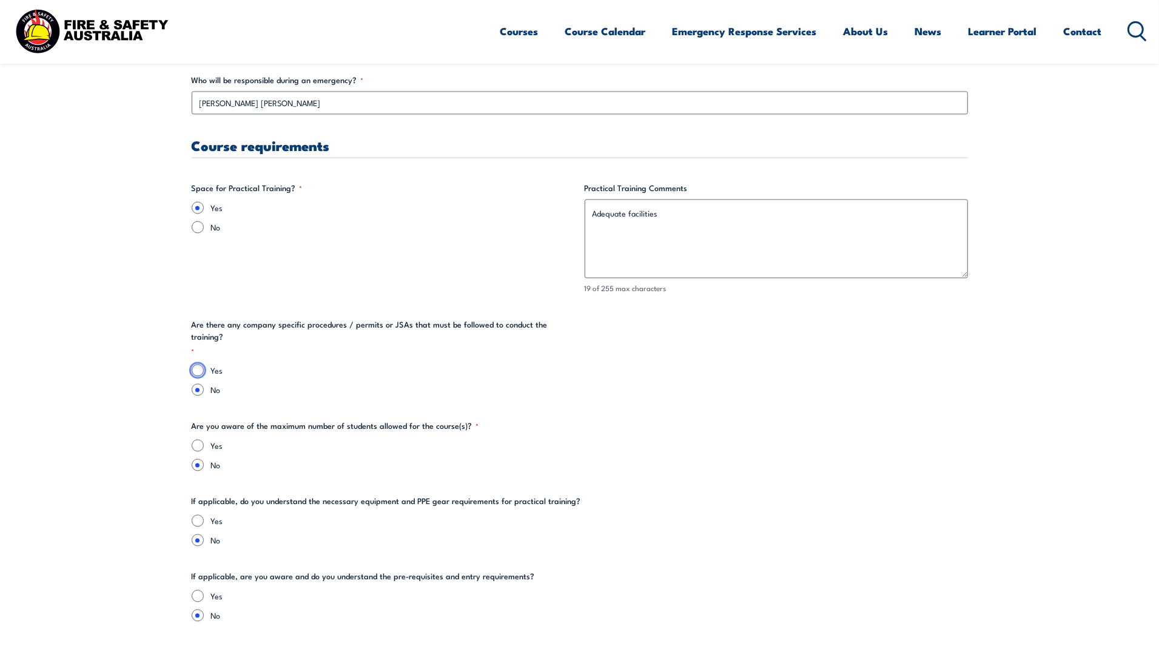
click at [197, 364] on input "Yes" at bounding box center [198, 370] width 12 height 12
radio input "true"
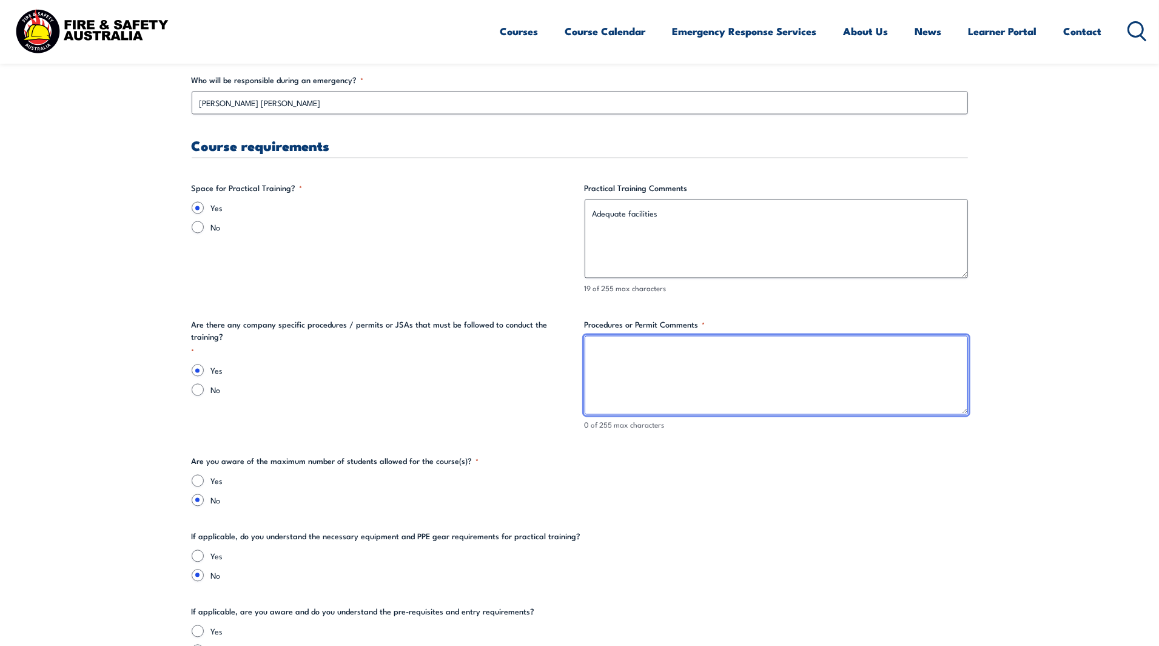
click at [717, 358] on textarea "Procedures or Permit Comments *" at bounding box center [775, 374] width 383 height 79
click at [649, 365] on textarea "SWI Manual Handling SWI Working Atg Height" at bounding box center [775, 374] width 383 height 79
click at [677, 347] on textarea "SWI Manual Handling SWI Working at Height" at bounding box center [775, 374] width 383 height 79
click at [685, 364] on textarea "SWI Manual Handling and or JSA SWI Working at Height" at bounding box center [775, 374] width 383 height 79
type textarea "SWI Manual Handling and or JSA SWI Working at Height and or JSA"
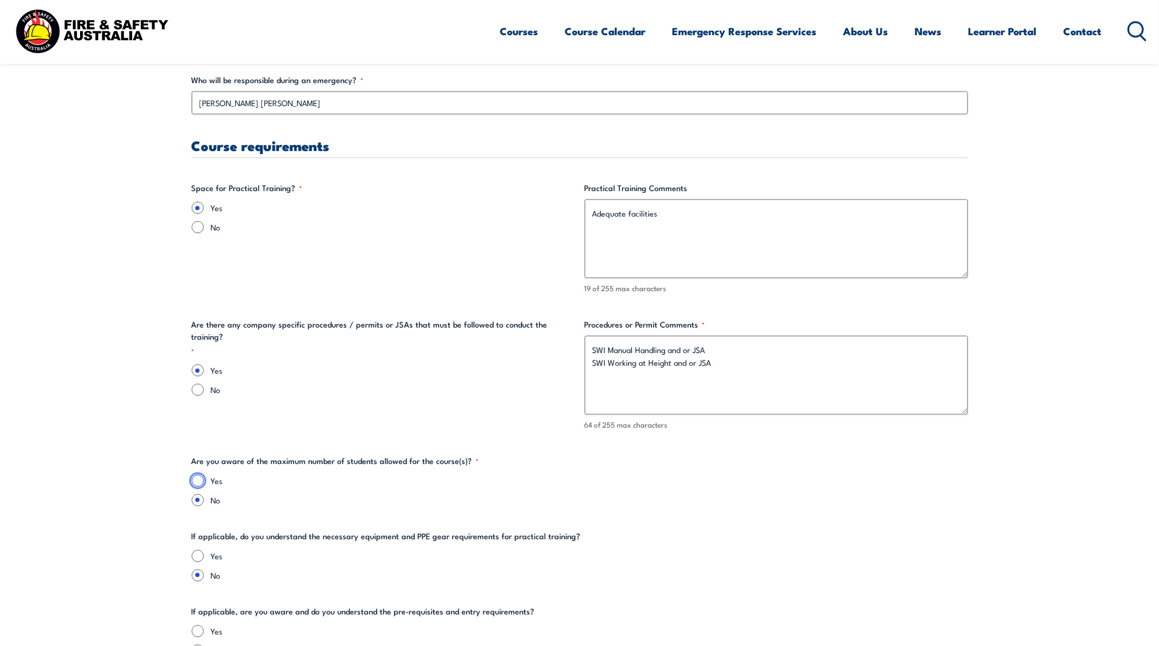
click at [200, 482] on input "Yes" at bounding box center [198, 480] width 12 height 12
radio input "true"
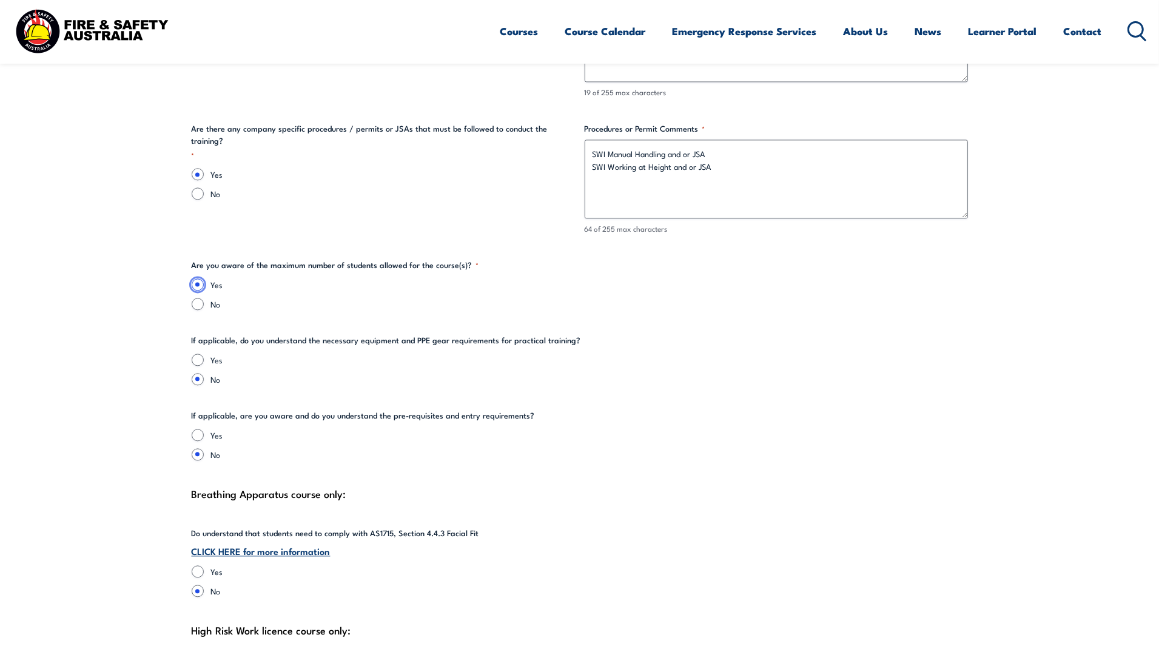
scroll to position [2577, 0]
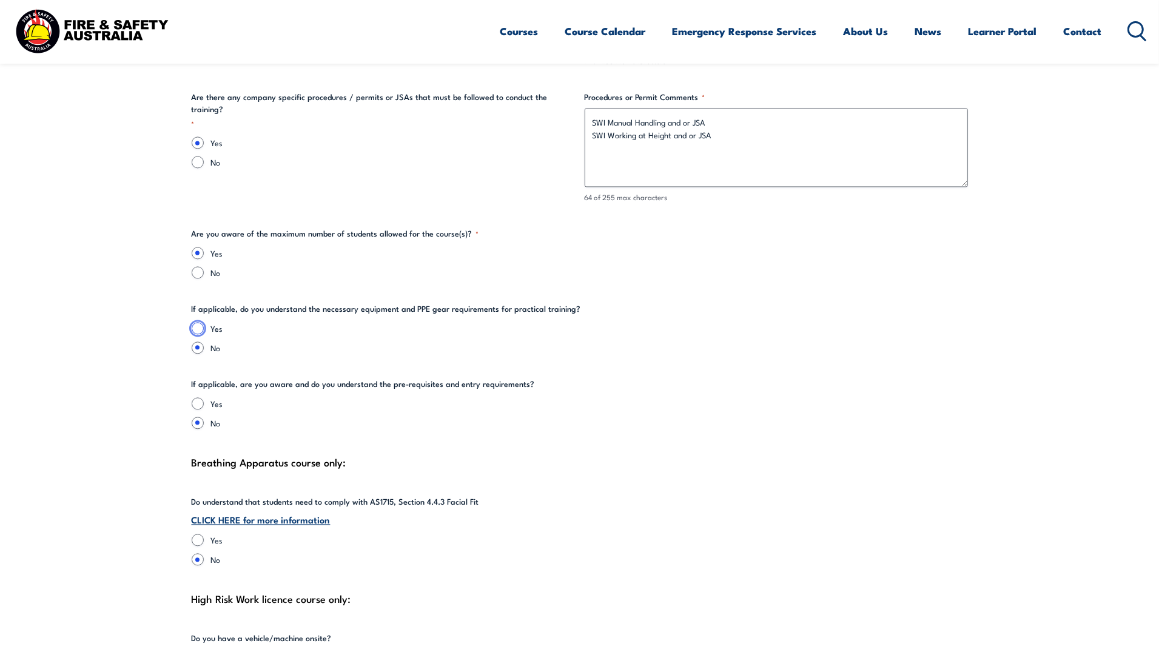
click at [198, 327] on input "Yes" at bounding box center [198, 328] width 12 height 12
radio input "true"
click at [198, 402] on input "Yes" at bounding box center [198, 403] width 12 height 12
radio input "true"
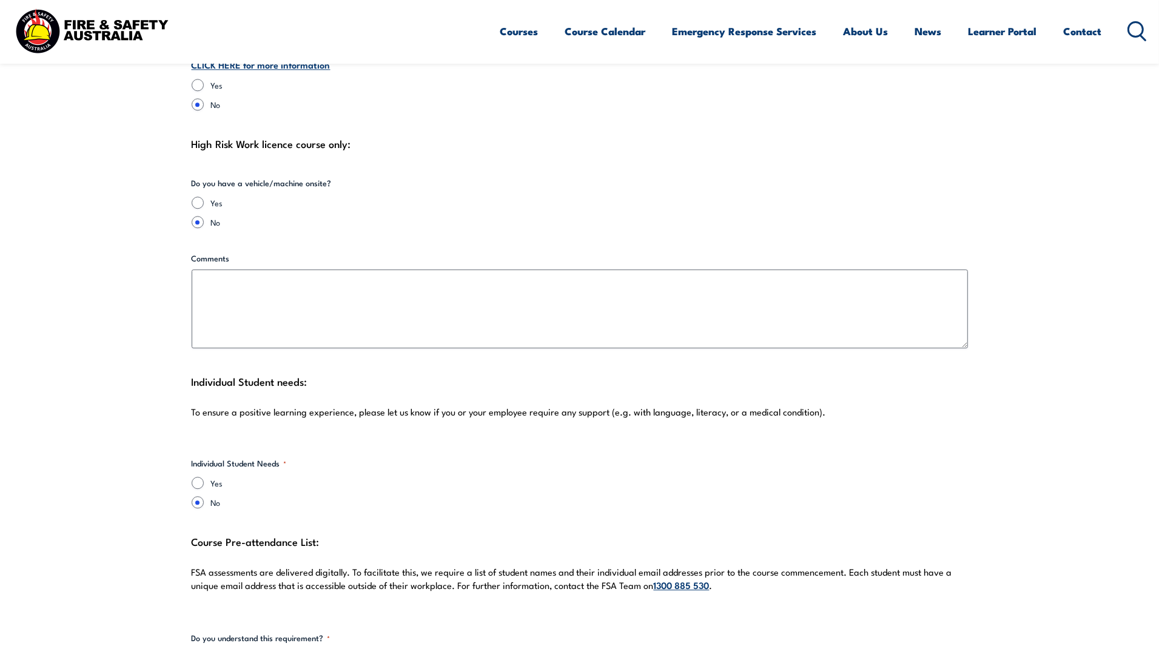
scroll to position [3259, 0]
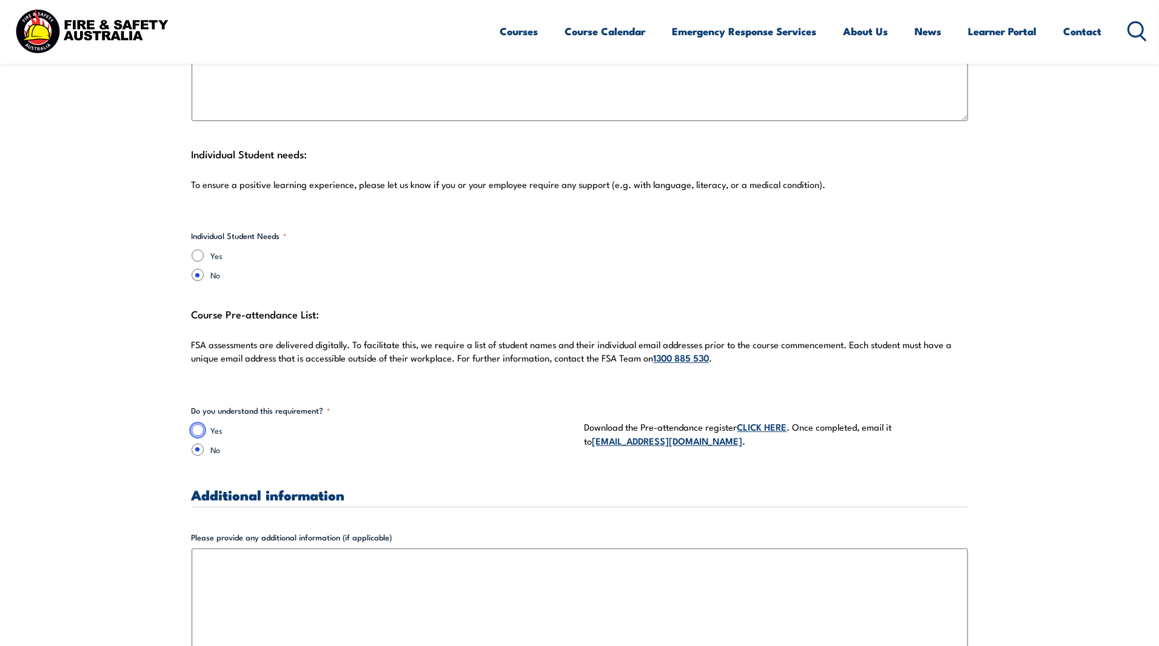
click at [201, 429] on input "Yes" at bounding box center [198, 430] width 12 height 12
radio input "true"
click at [757, 426] on link "CLICK HERE" at bounding box center [762, 426] width 50 height 13
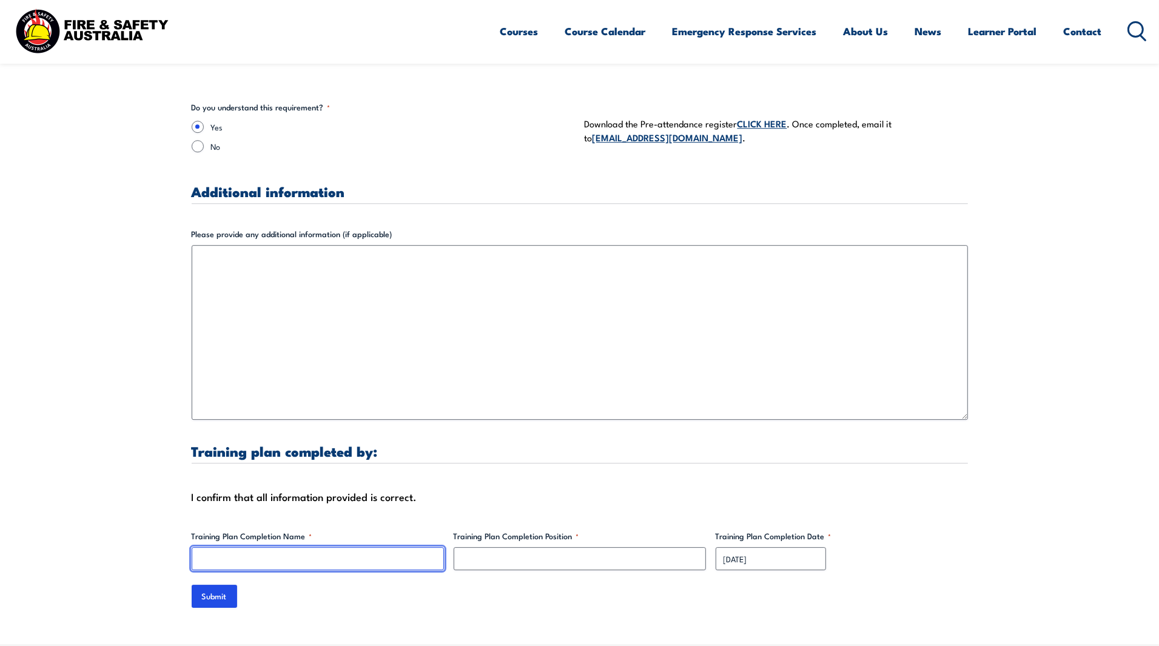
click at [307, 558] on input "Training Plan Completion Name *" at bounding box center [318, 558] width 252 height 23
click at [252, 559] on input "[PERSON_NAME] [PERSON_NAME]" at bounding box center [318, 558] width 252 height 23
type input "[PERSON_NAME]"
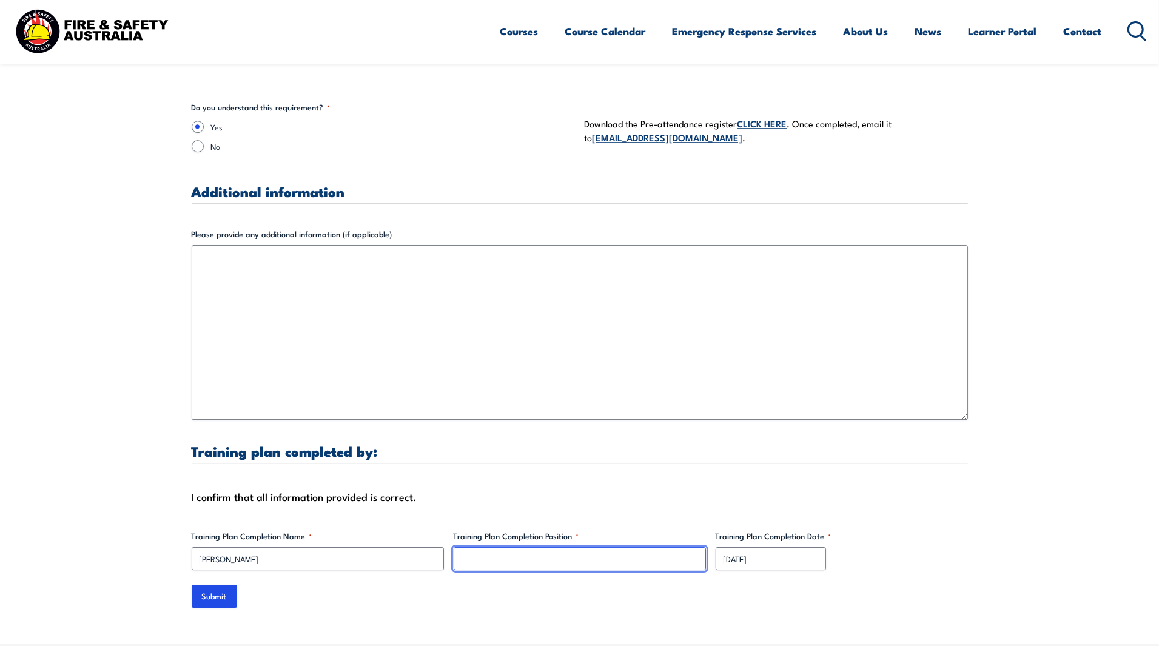
click at [503, 561] on input "Training Plan Completion Position *" at bounding box center [580, 558] width 252 height 23
type input "Technical Trainer"
click at [225, 594] on input "Submit" at bounding box center [214, 595] width 45 height 23
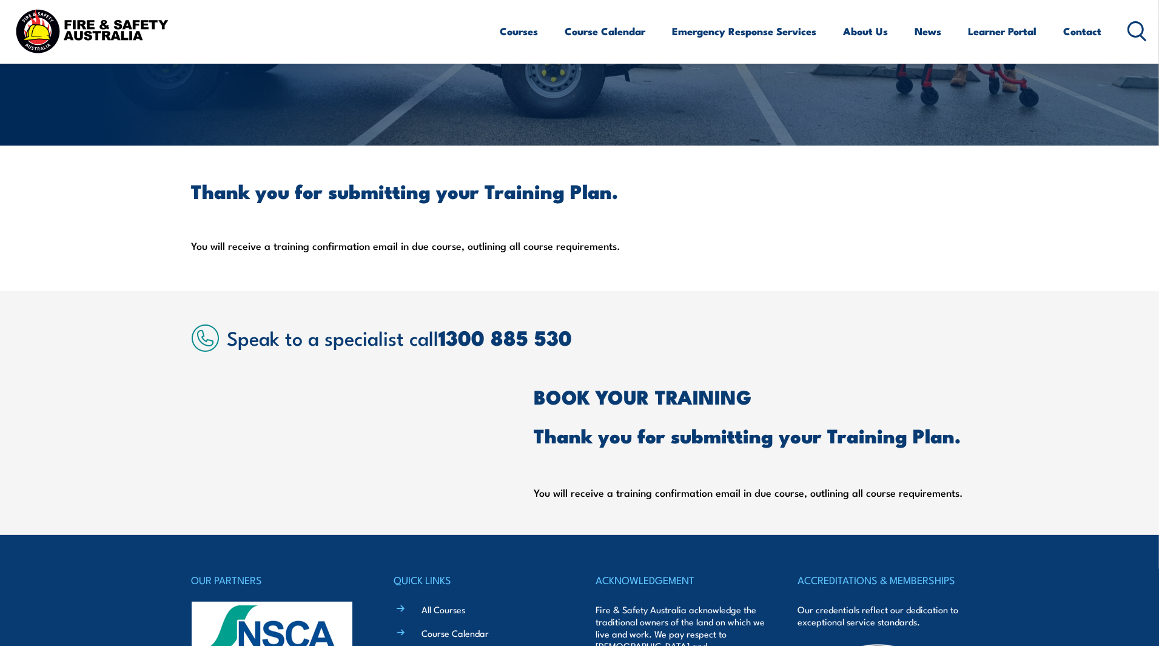
scroll to position [227, 0]
